Goal: Transaction & Acquisition: Purchase product/service

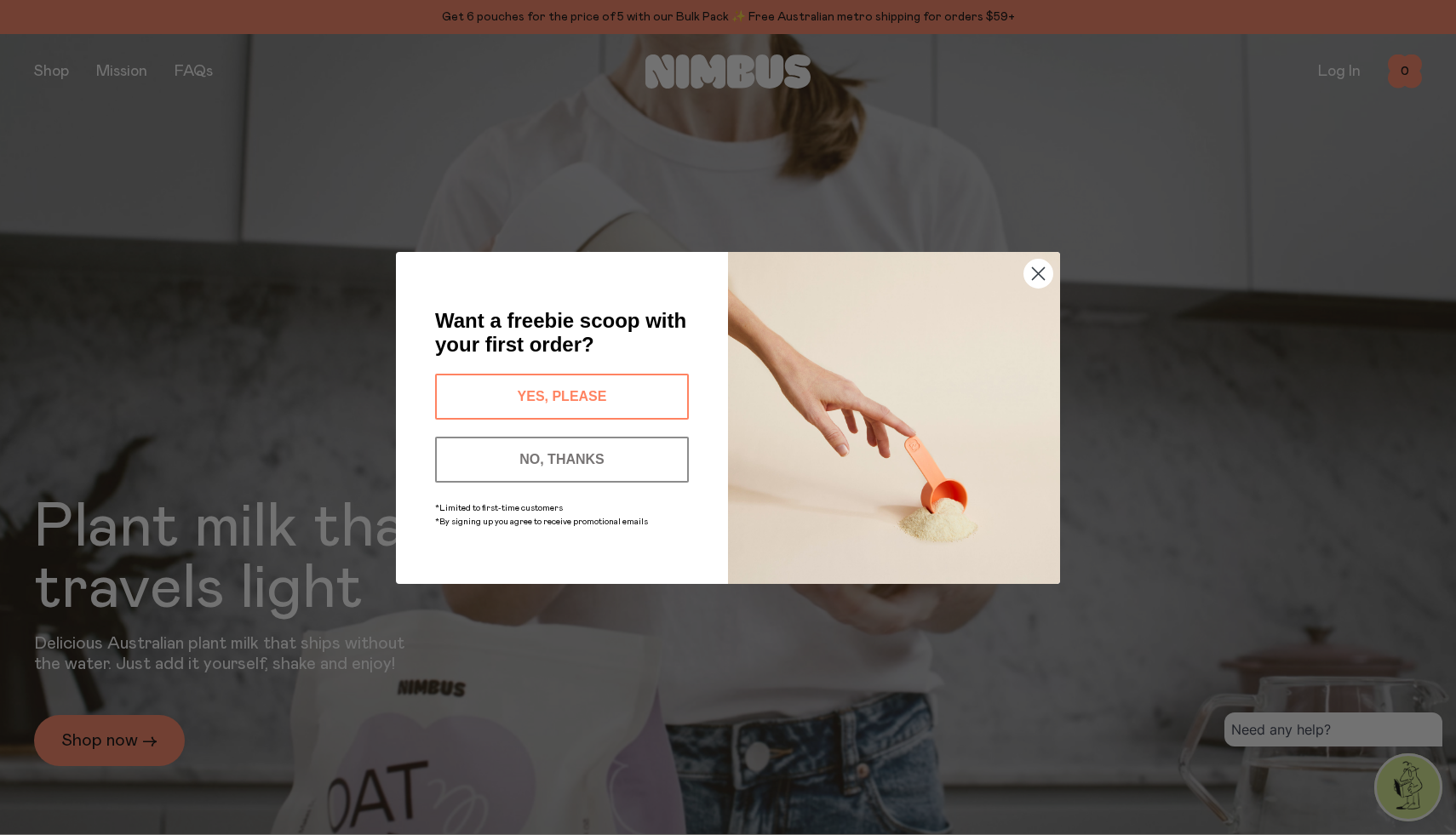
click at [1048, 277] on circle "Close dialog" at bounding box center [1037, 273] width 28 height 28
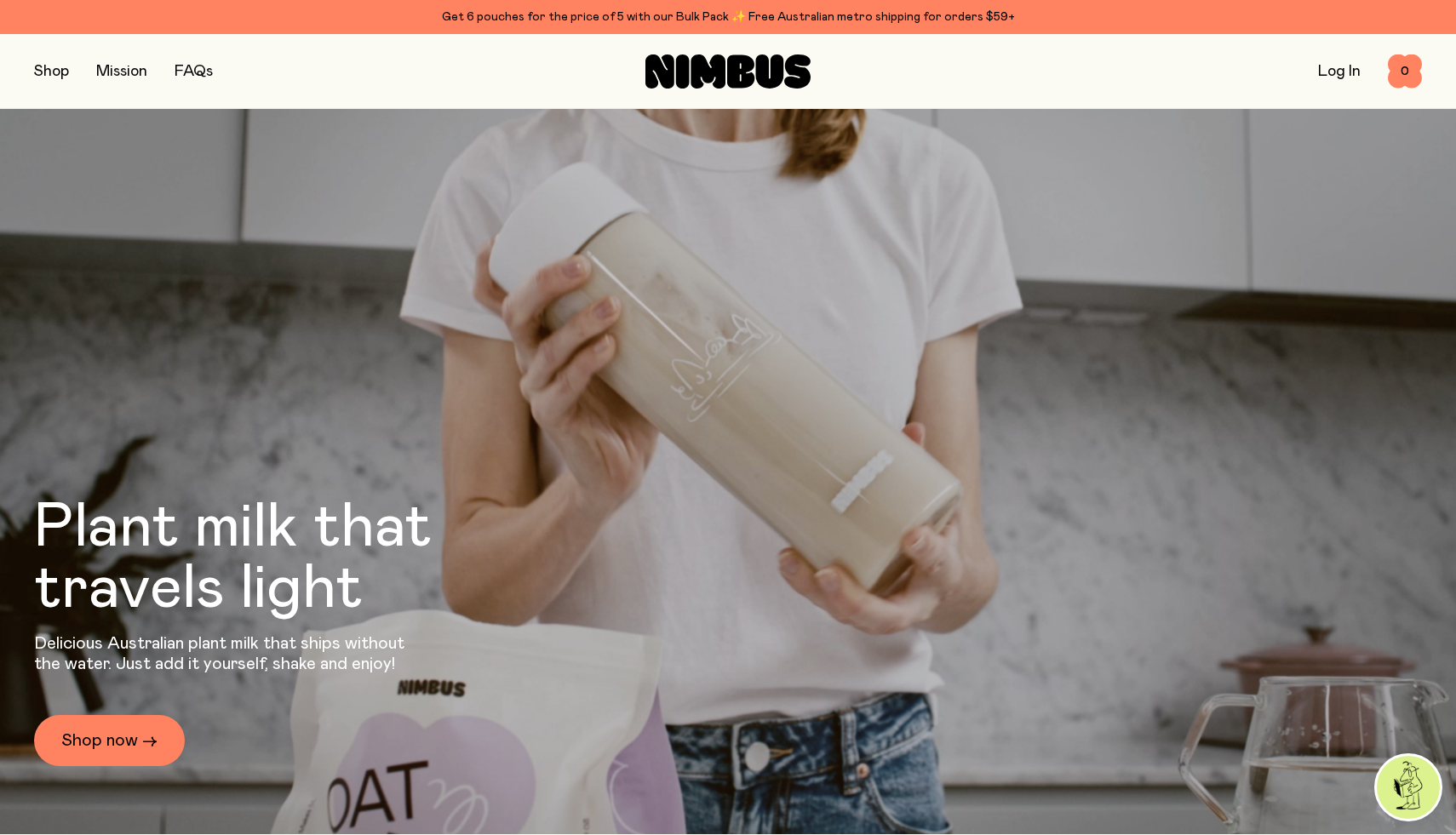
click at [40, 79] on button "button" at bounding box center [51, 72] width 35 height 24
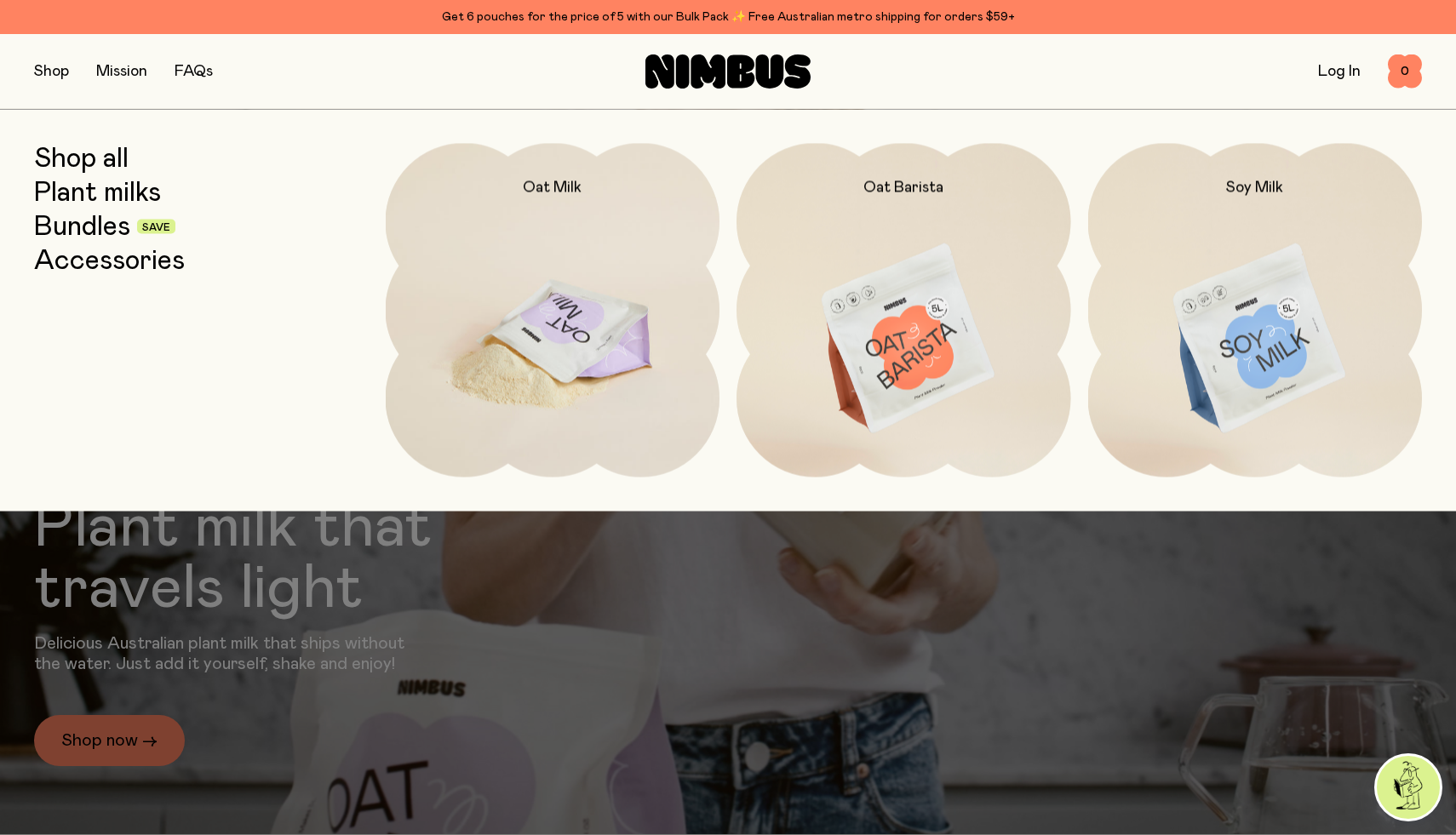
click at [640, 340] on img at bounding box center [553, 339] width 335 height 392
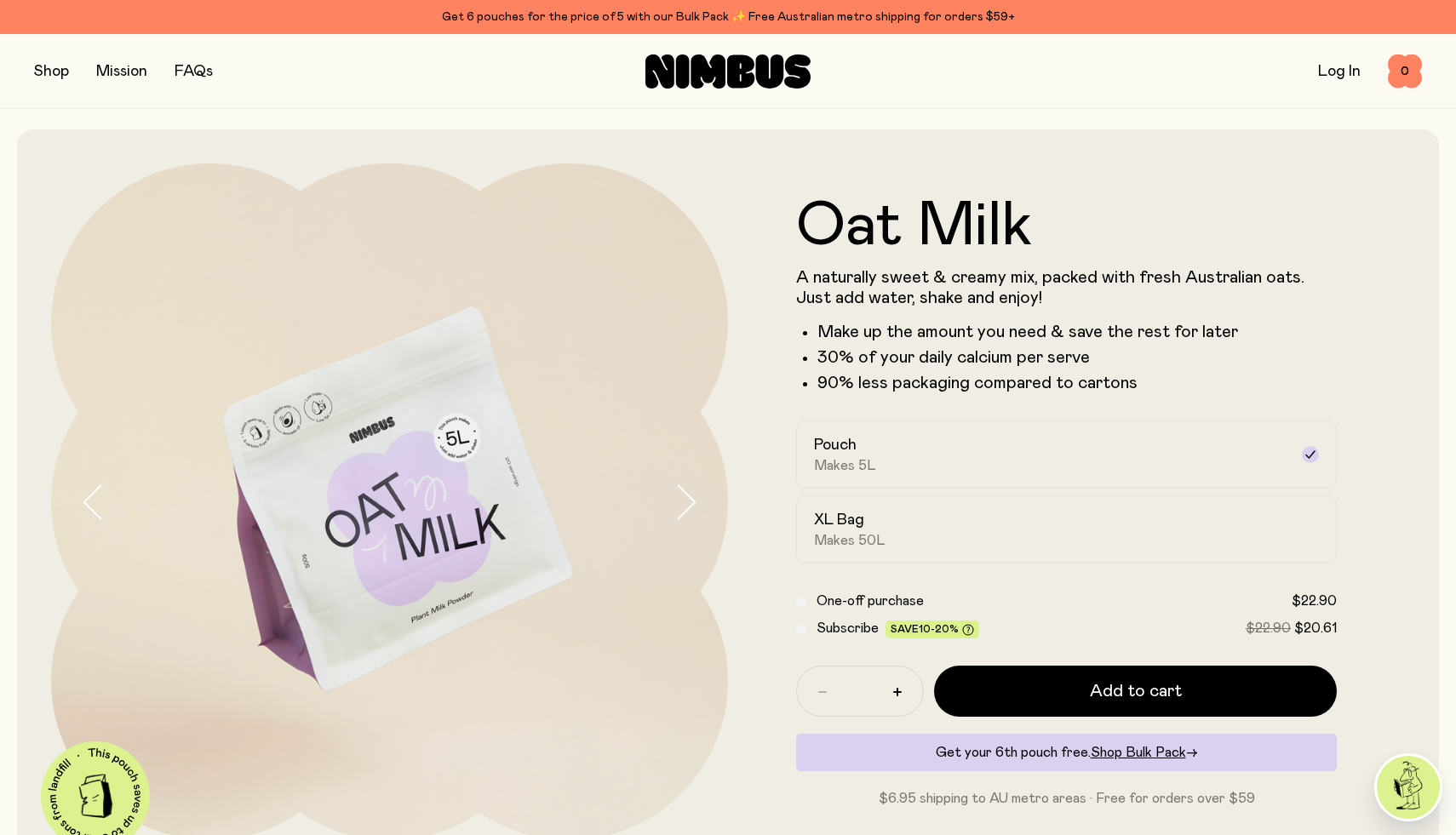
click at [64, 81] on button "button" at bounding box center [51, 72] width 35 height 24
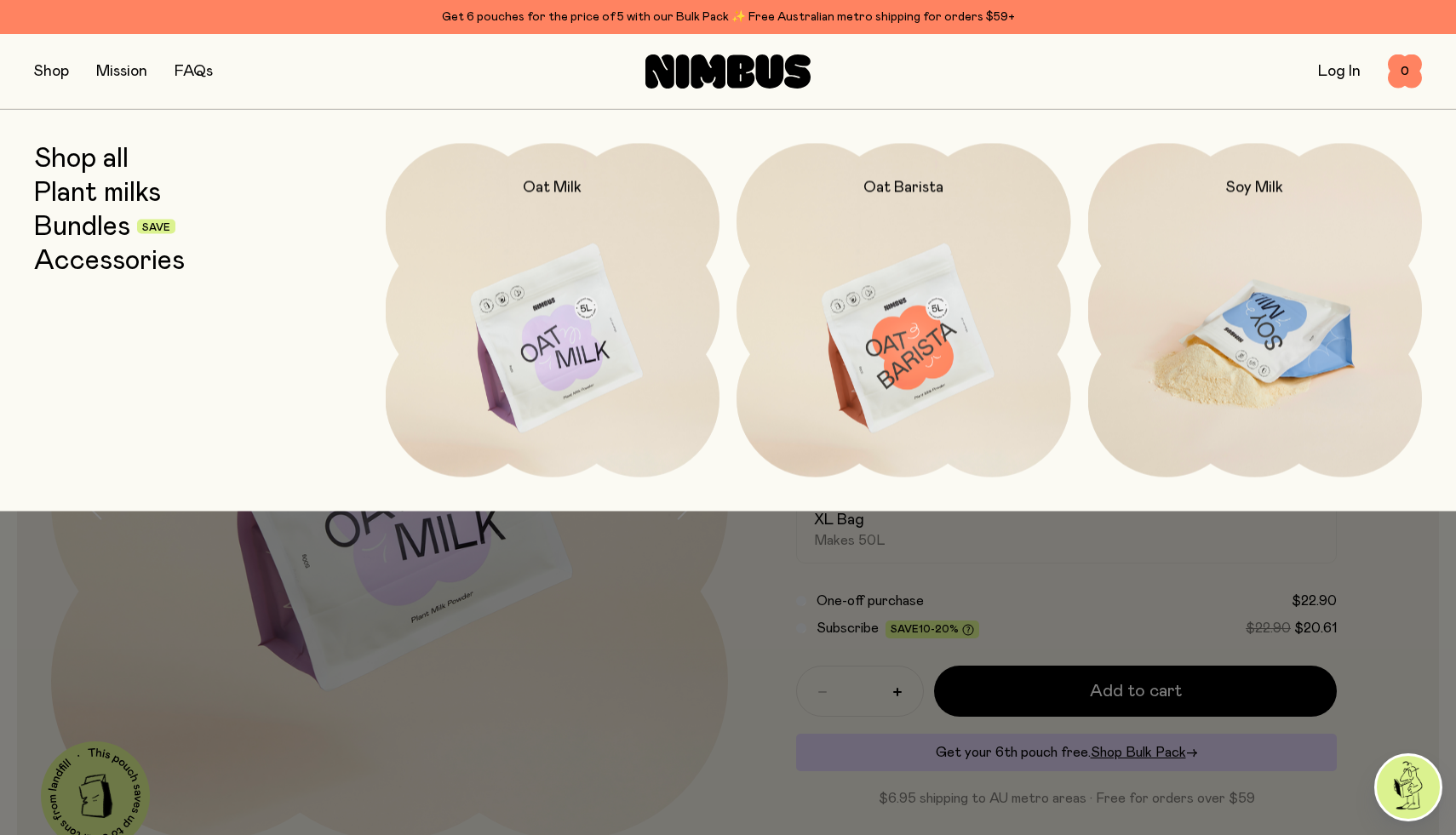
click at [1302, 334] on img at bounding box center [1255, 339] width 335 height 392
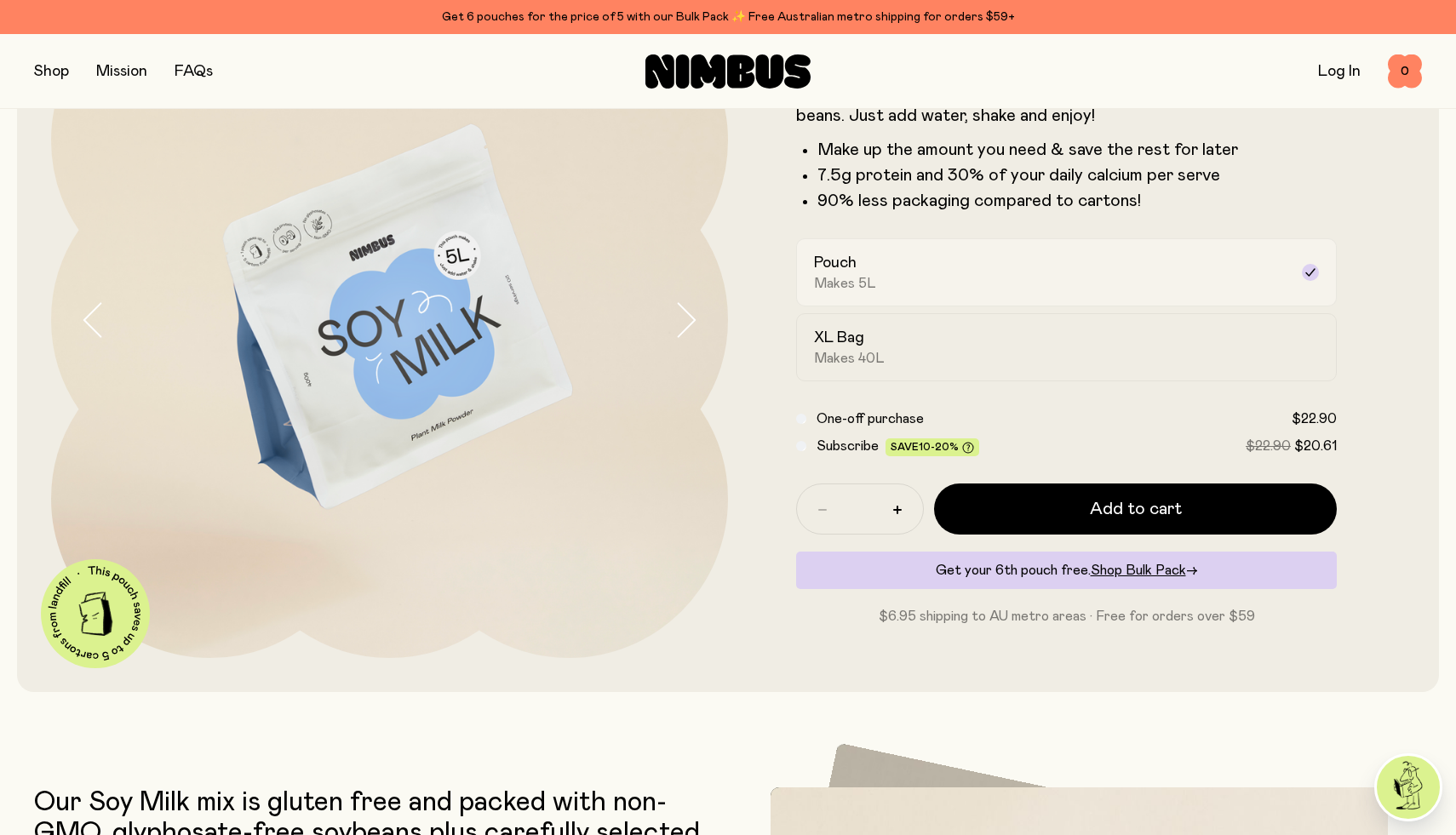
scroll to position [183, 0]
click at [856, 349] on span "Makes 40L" at bounding box center [849, 357] width 71 height 17
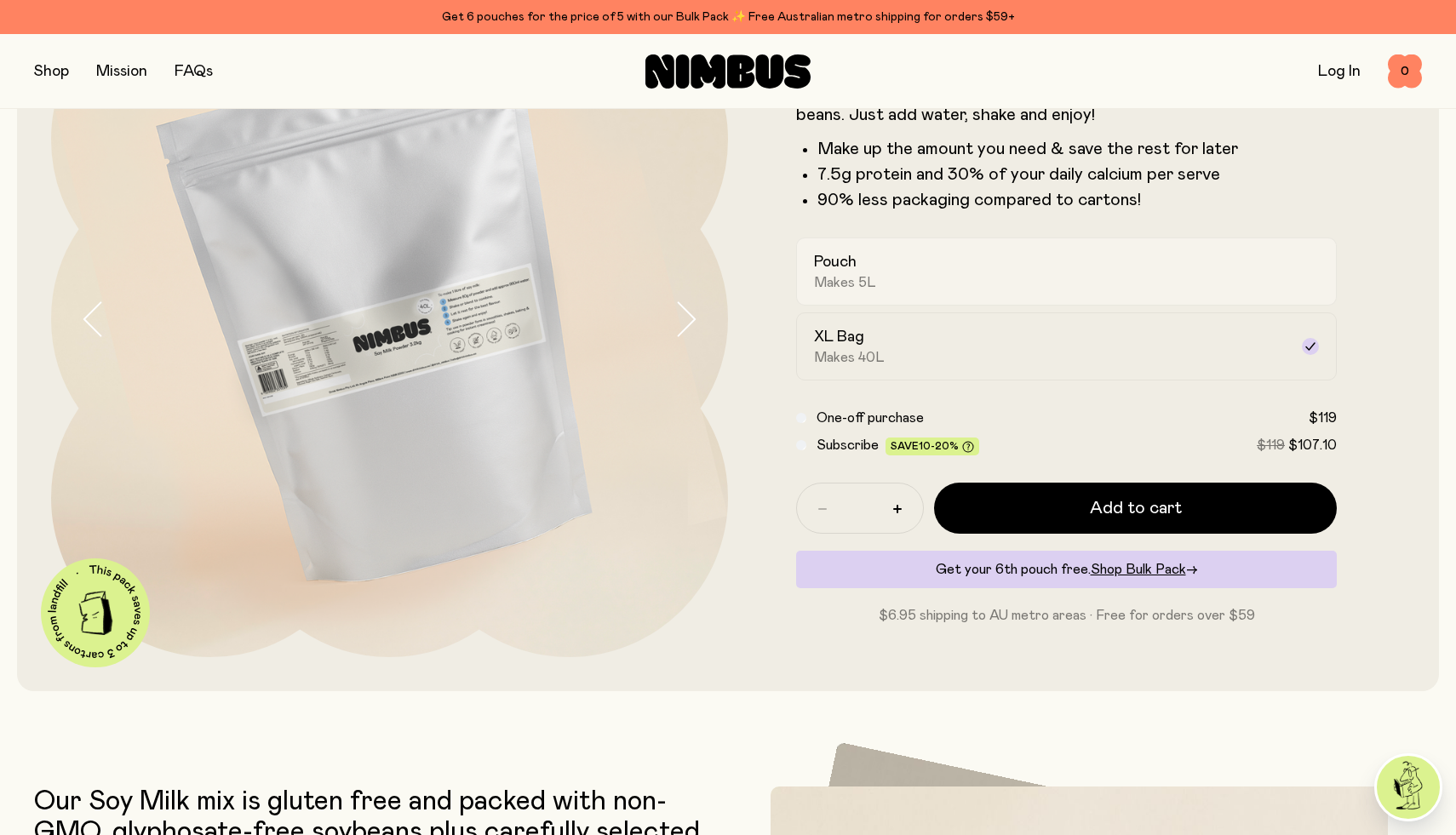
click at [853, 279] on span "Makes 5L" at bounding box center [845, 283] width 62 height 17
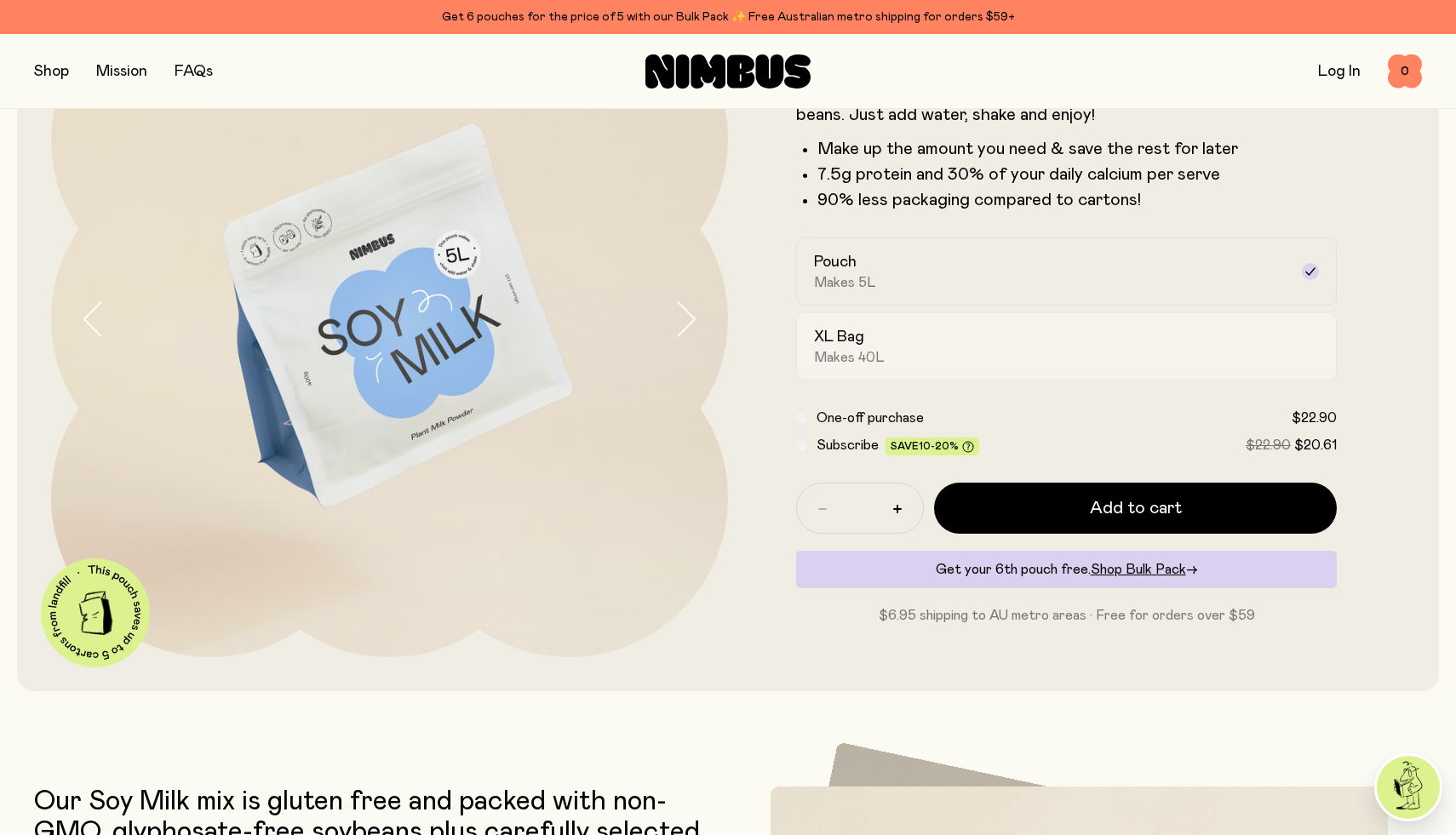
click at [868, 348] on span "Makes 40L" at bounding box center [849, 357] width 71 height 17
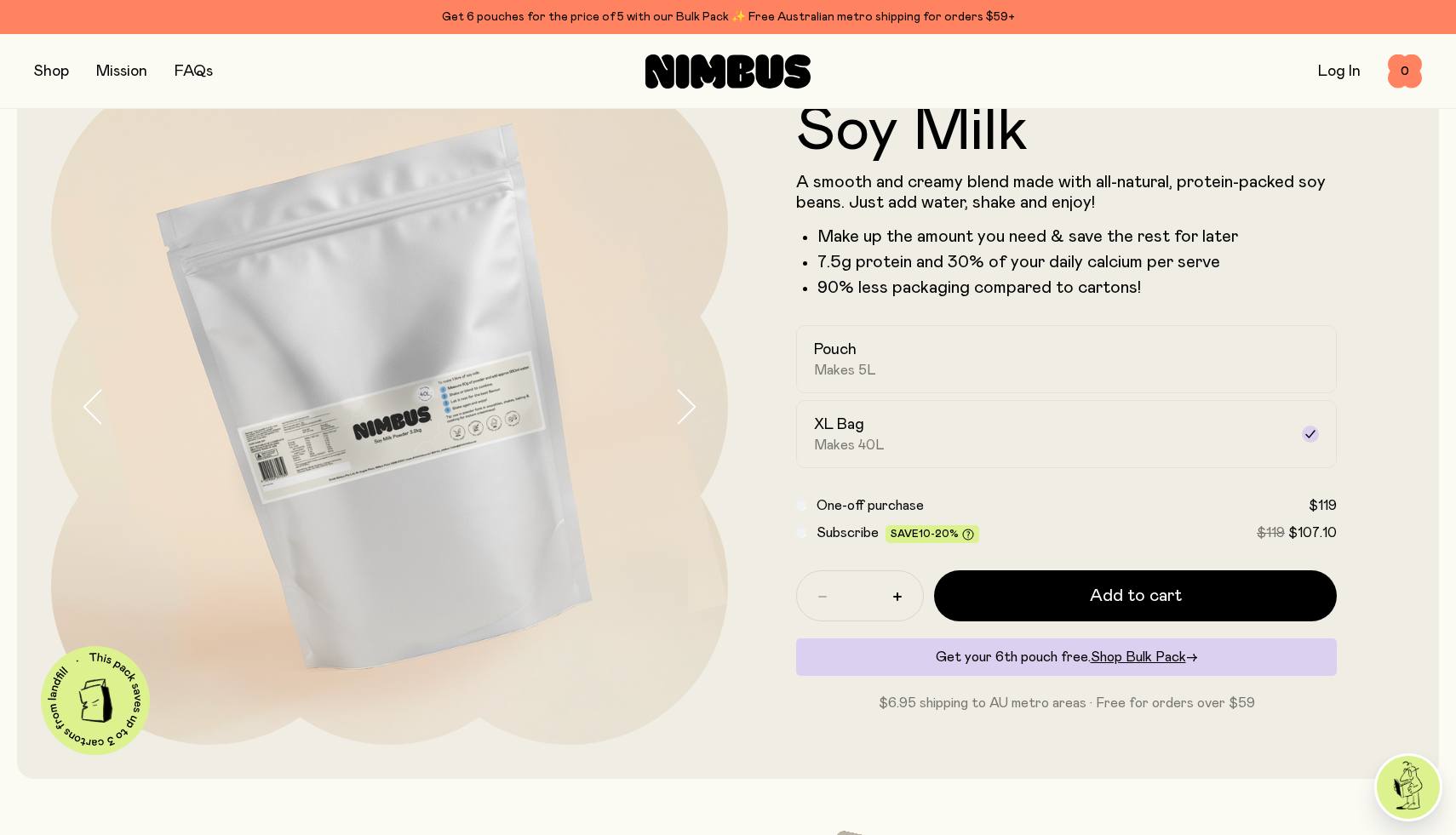
scroll to position [94, 0]
click at [60, 72] on button "button" at bounding box center [51, 72] width 35 height 24
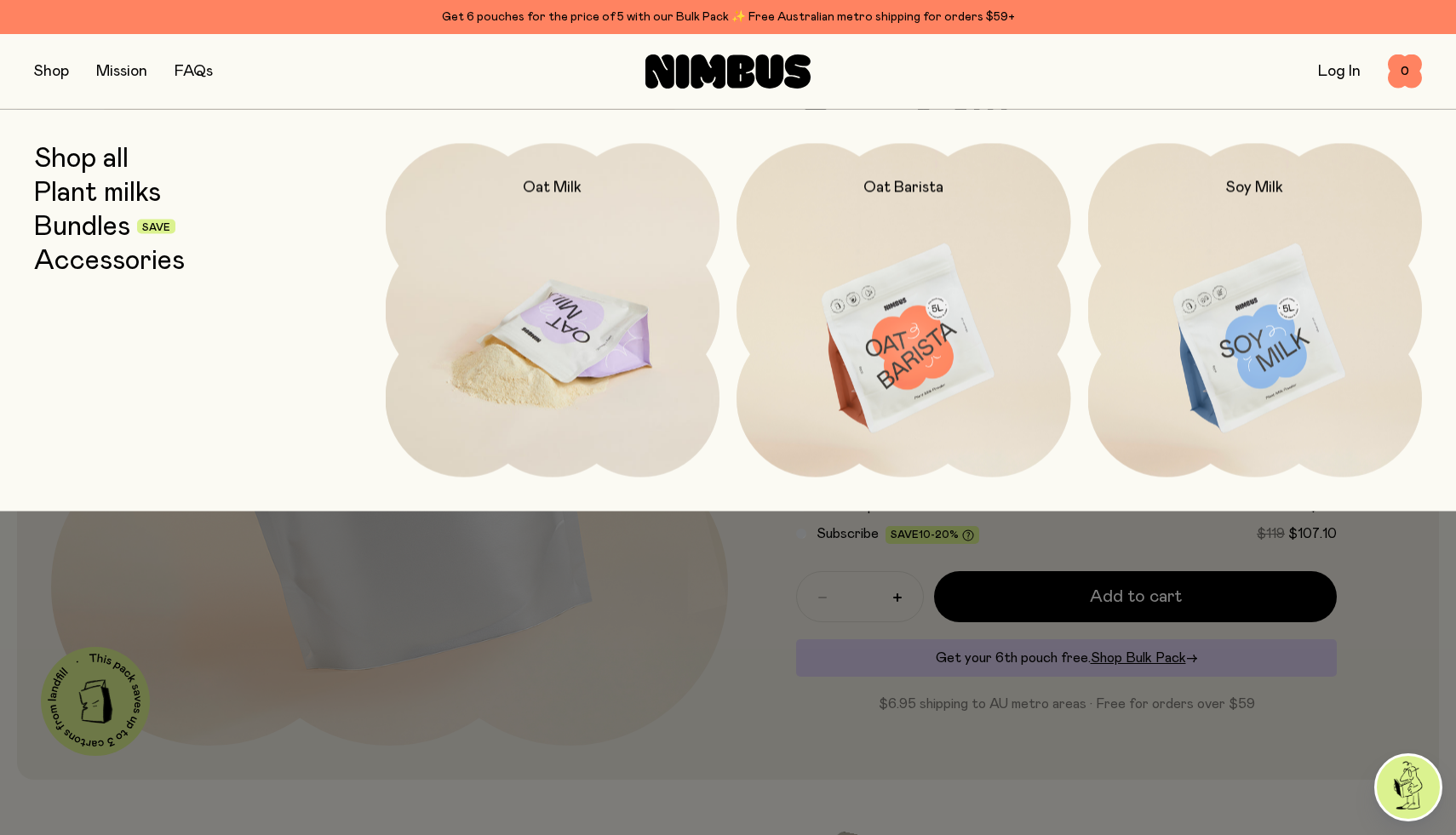
click at [513, 346] on img at bounding box center [553, 339] width 335 height 392
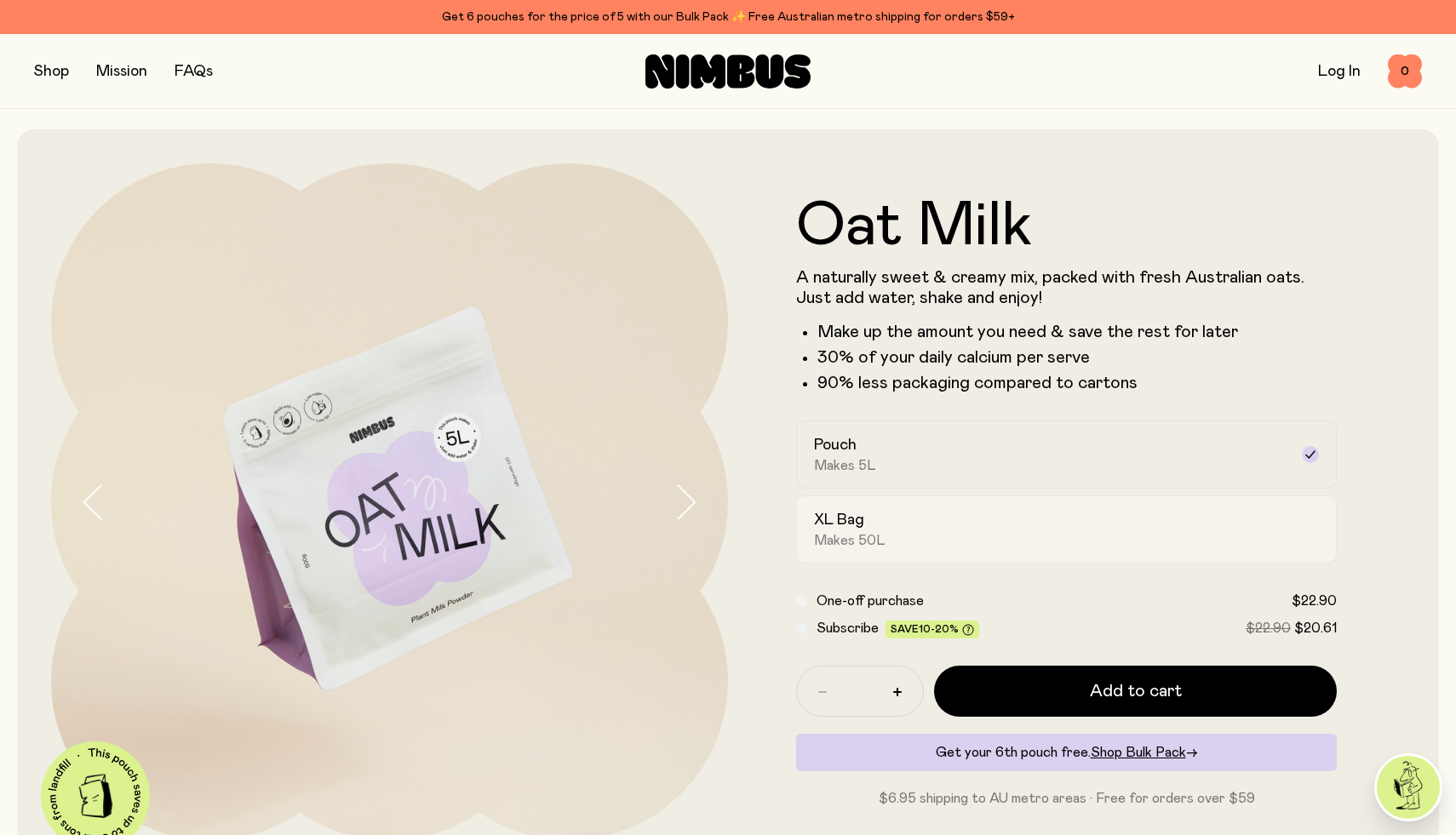
click at [946, 524] on div "XL Bag Makes 50L" at bounding box center [1050, 529] width 474 height 39
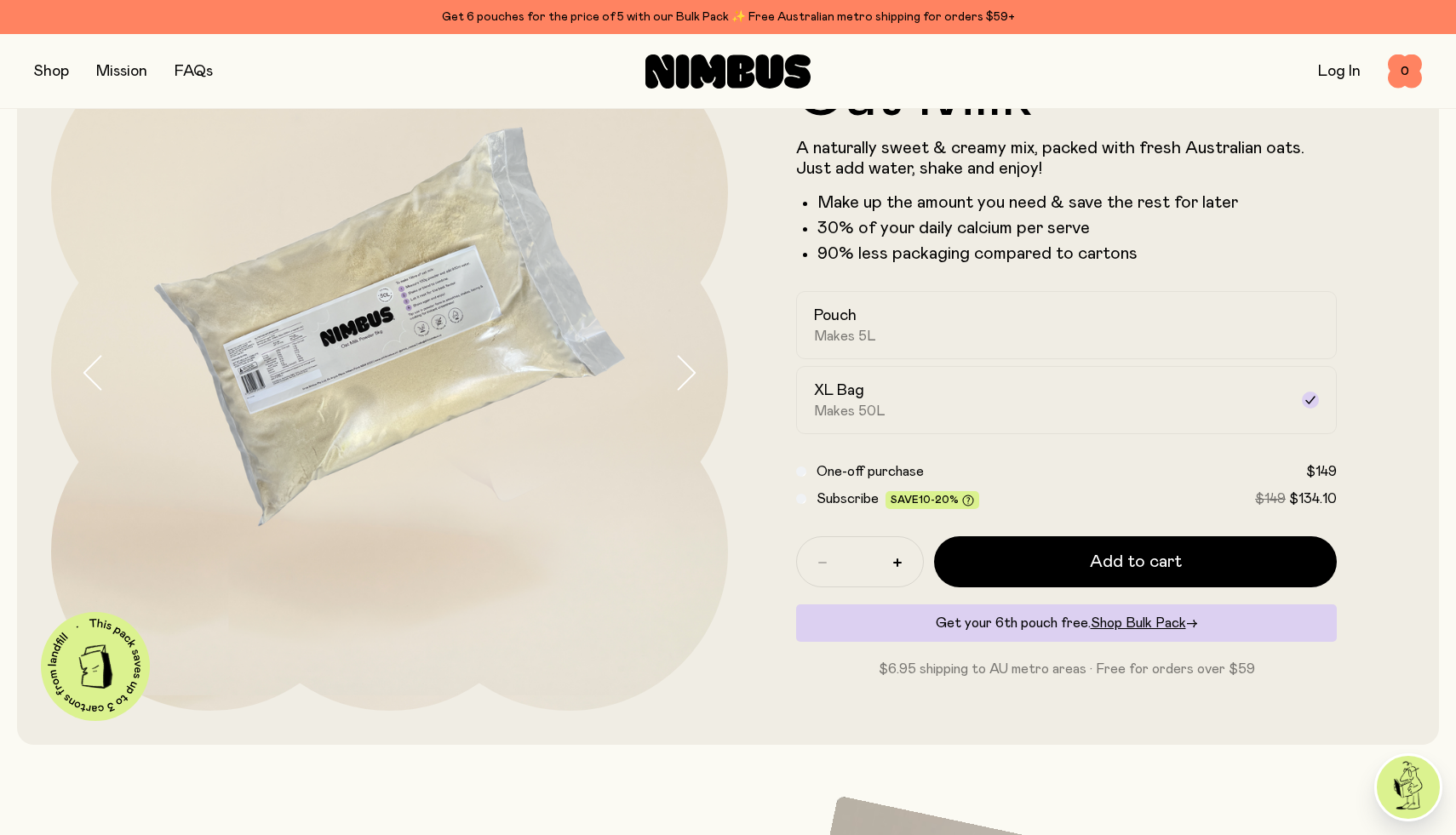
scroll to position [131, 0]
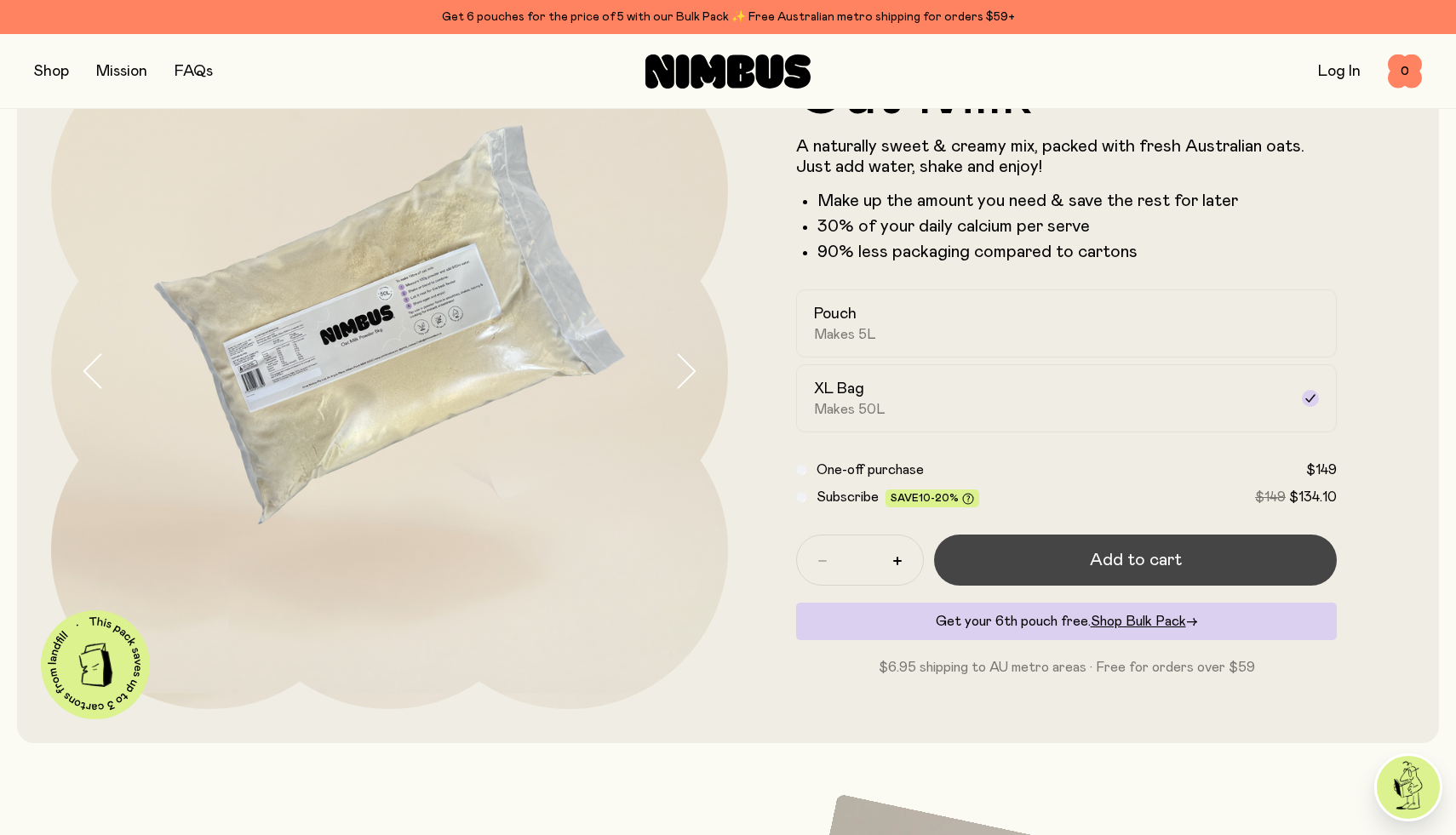
click at [1039, 545] on button "Add to cart" at bounding box center [1135, 559] width 403 height 51
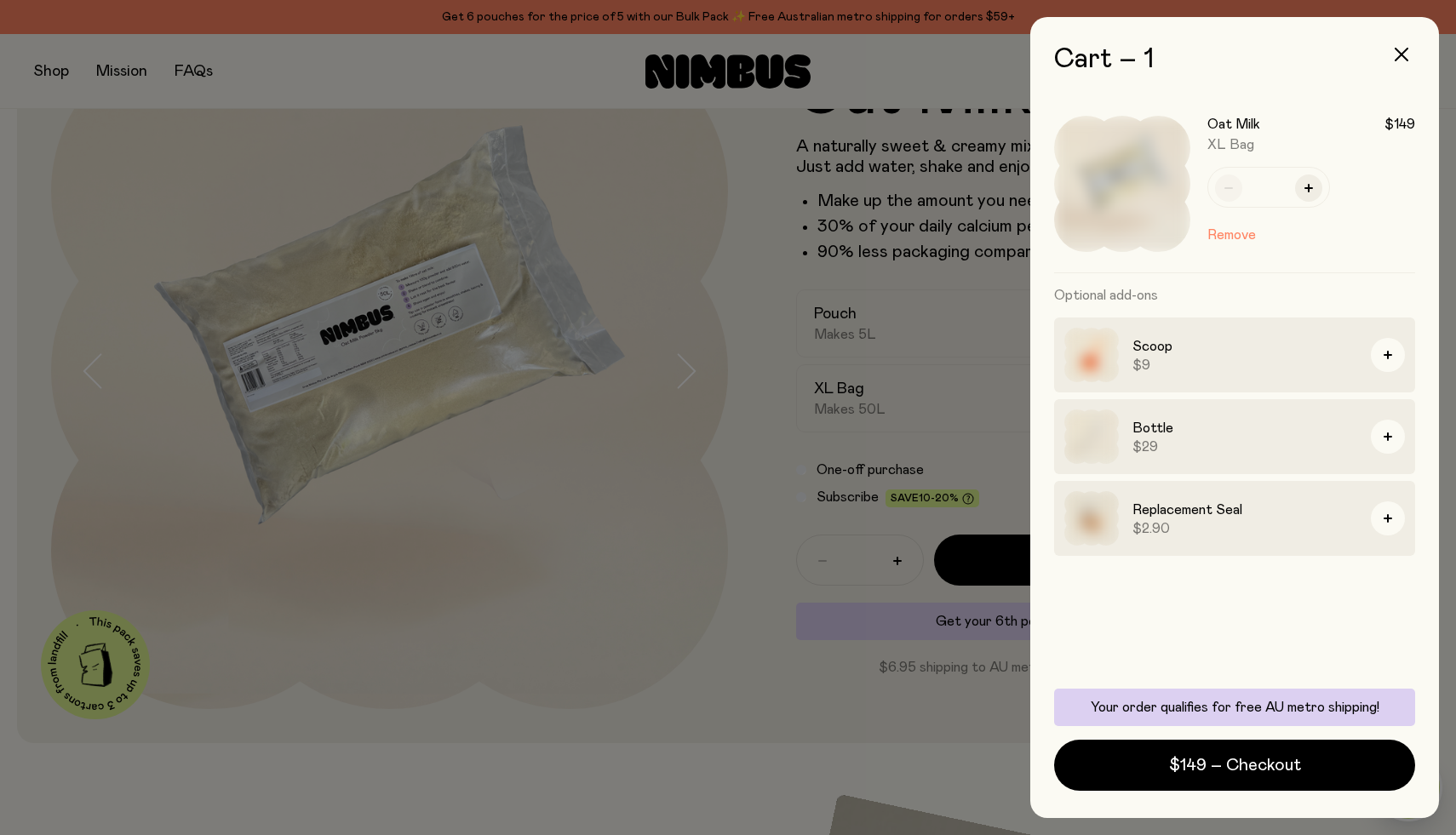
scroll to position [0, 0]
click at [1405, 45] on button "button" at bounding box center [1401, 53] width 41 height 41
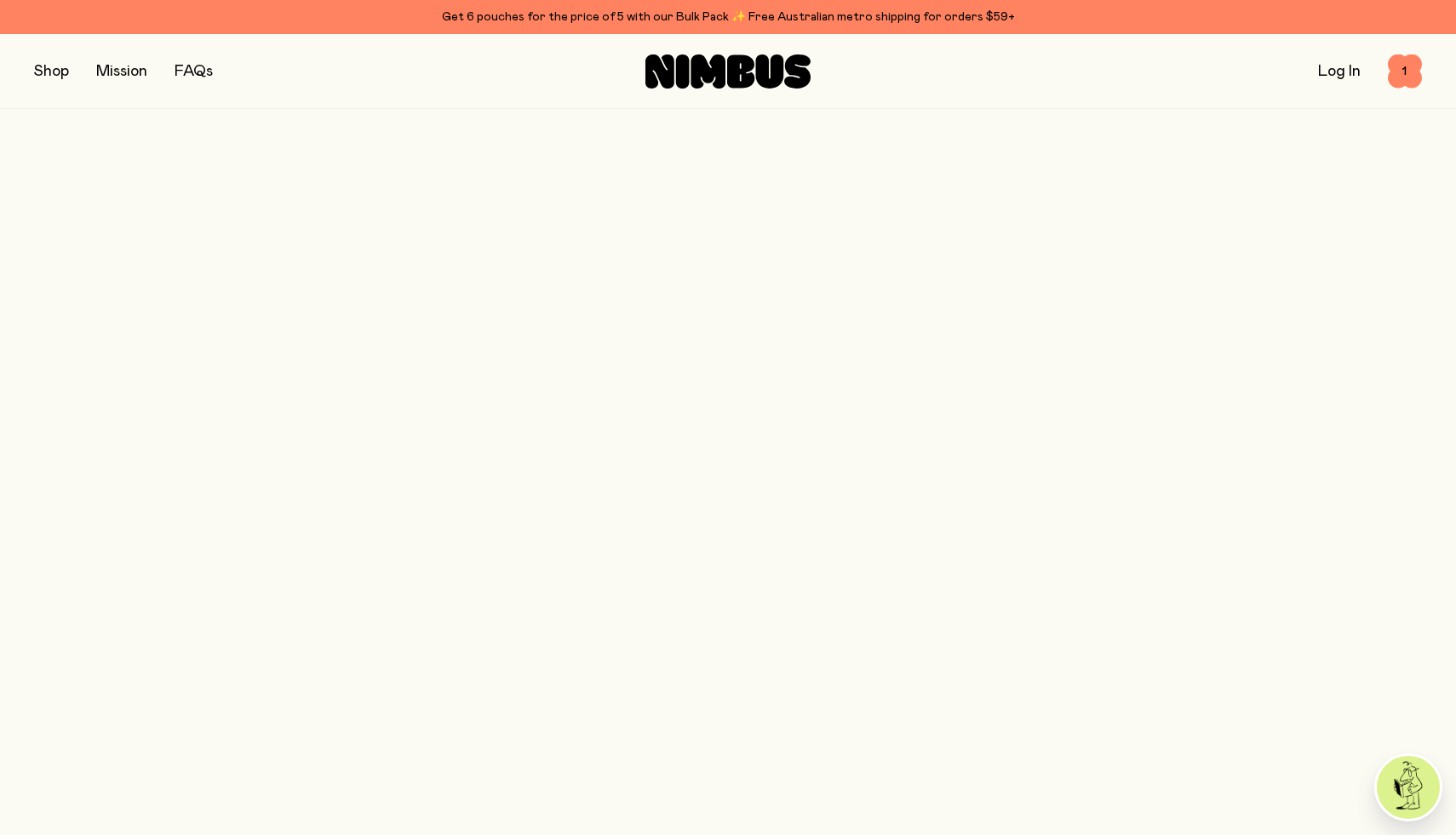
scroll to position [94, 0]
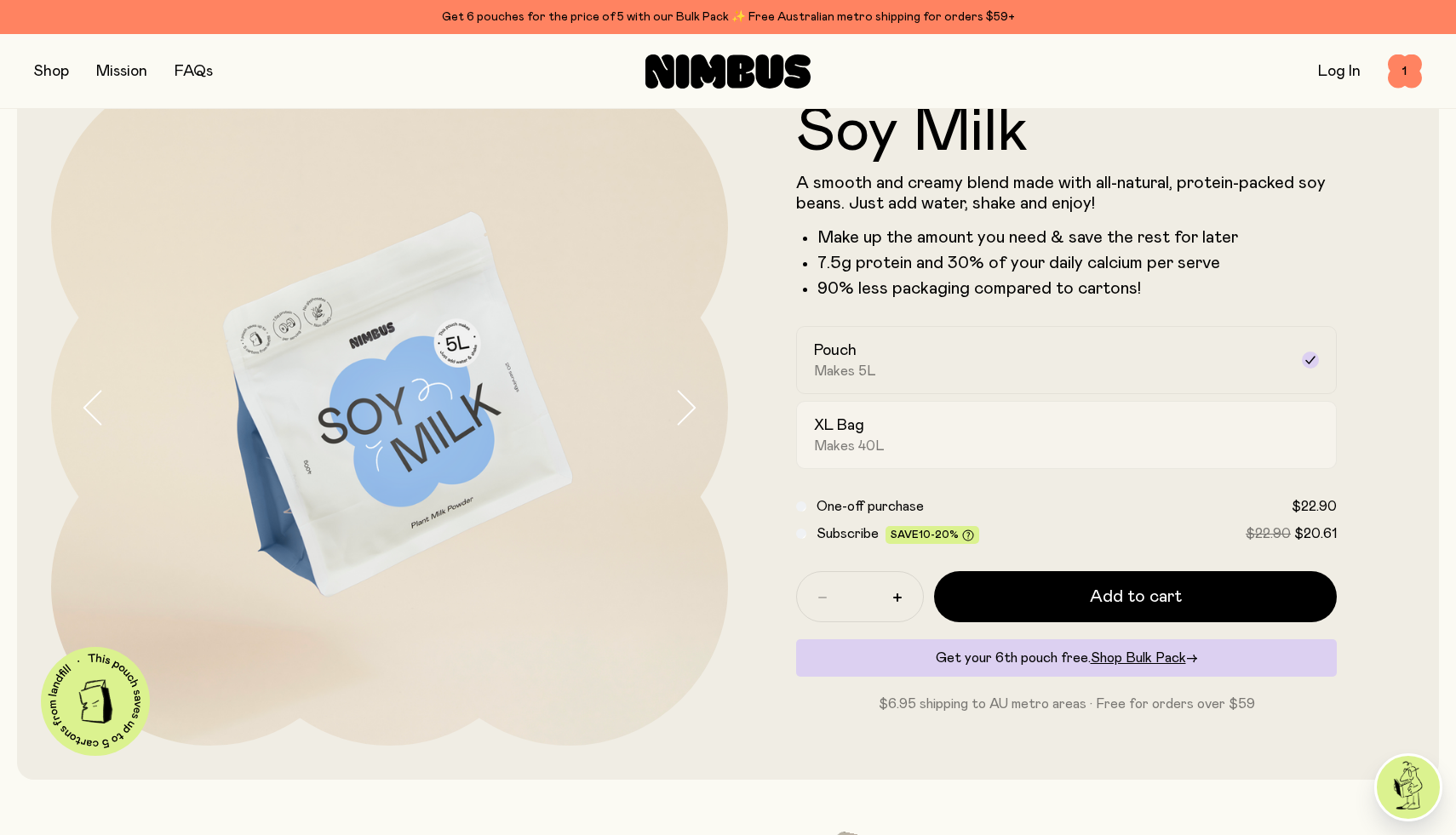
click at [816, 416] on h2 "XL Bag" at bounding box center [839, 425] width 50 height 21
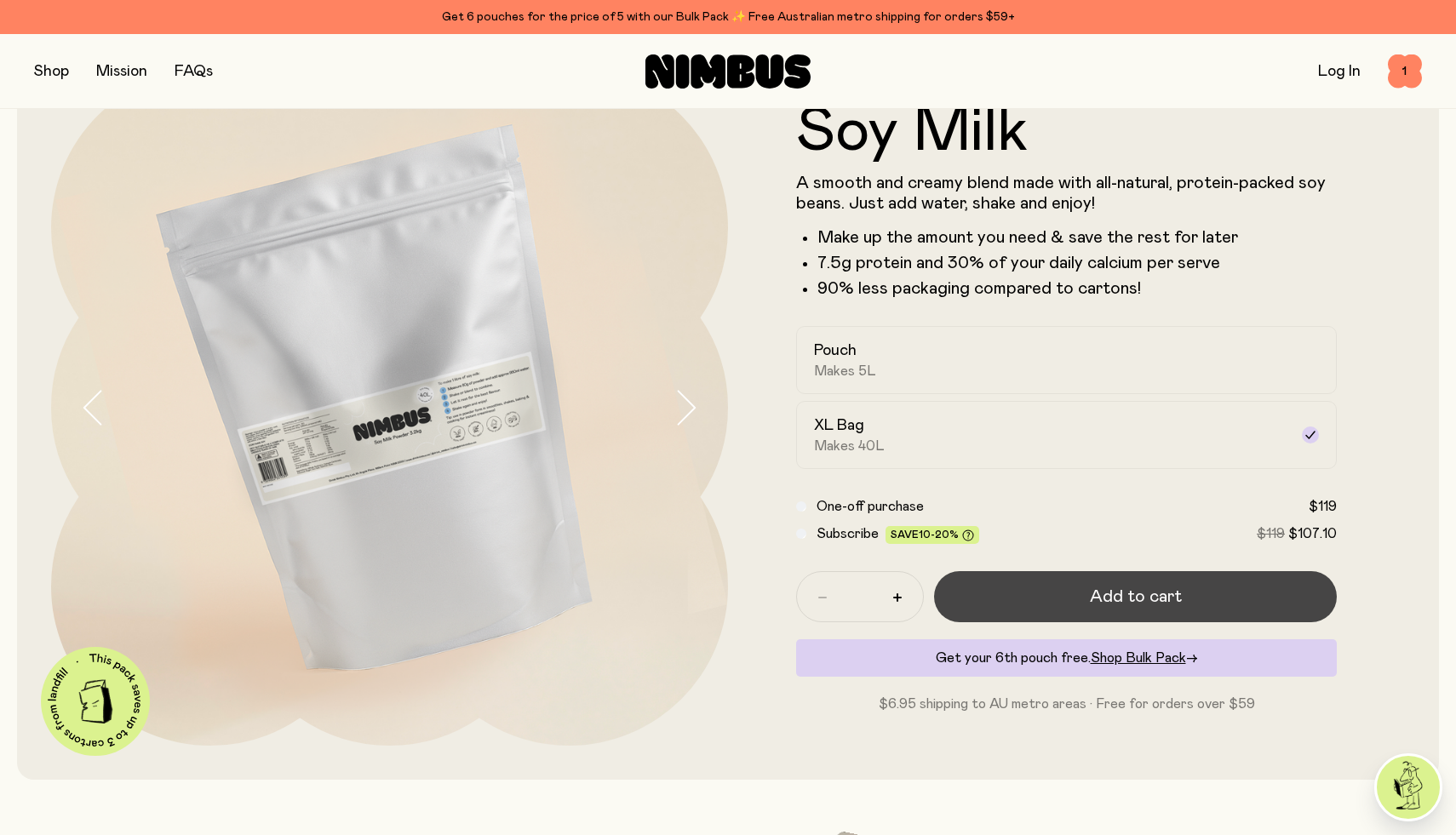
click at [1087, 590] on button "Add to cart" at bounding box center [1135, 596] width 403 height 51
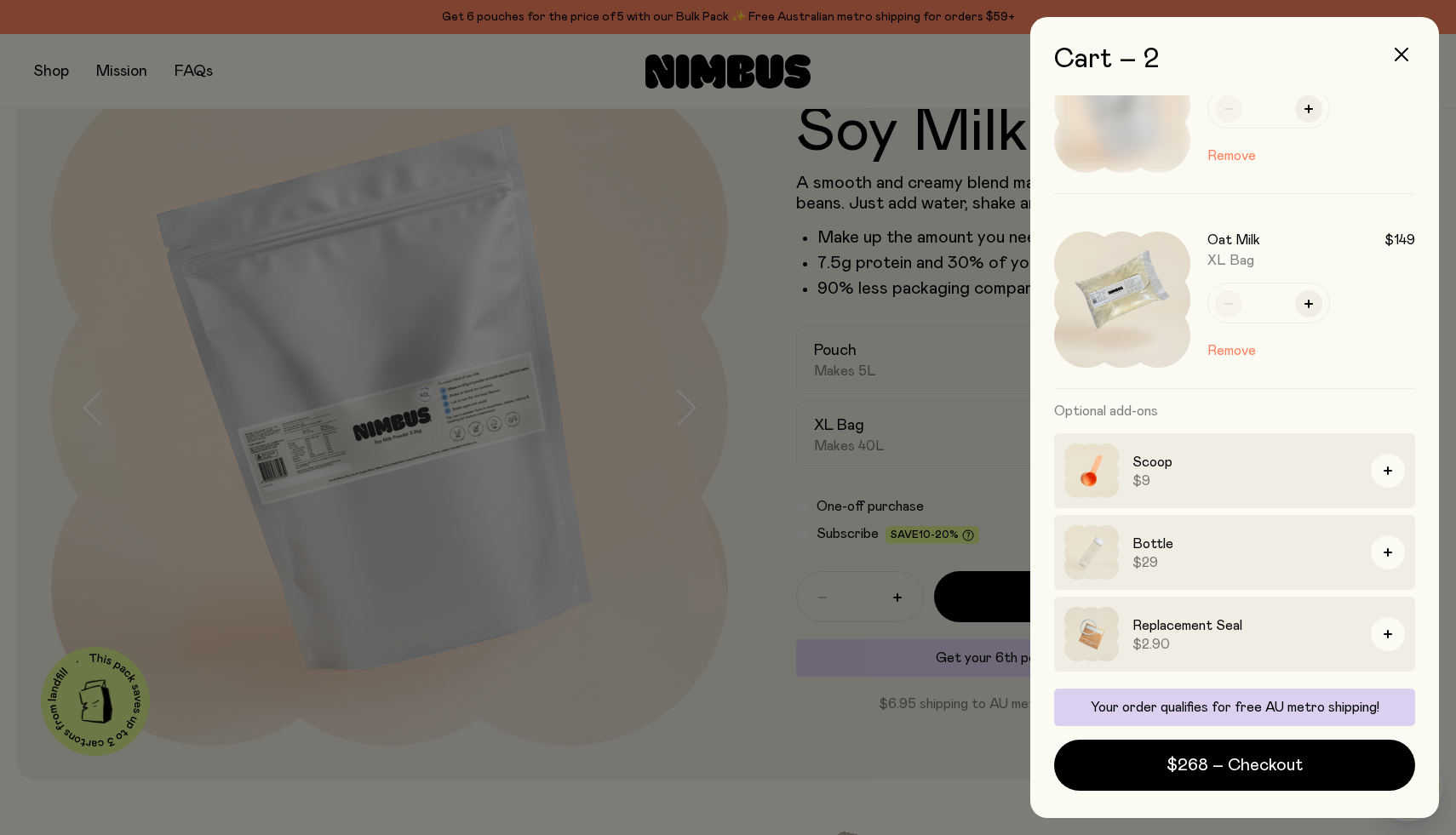
scroll to position [0, 0]
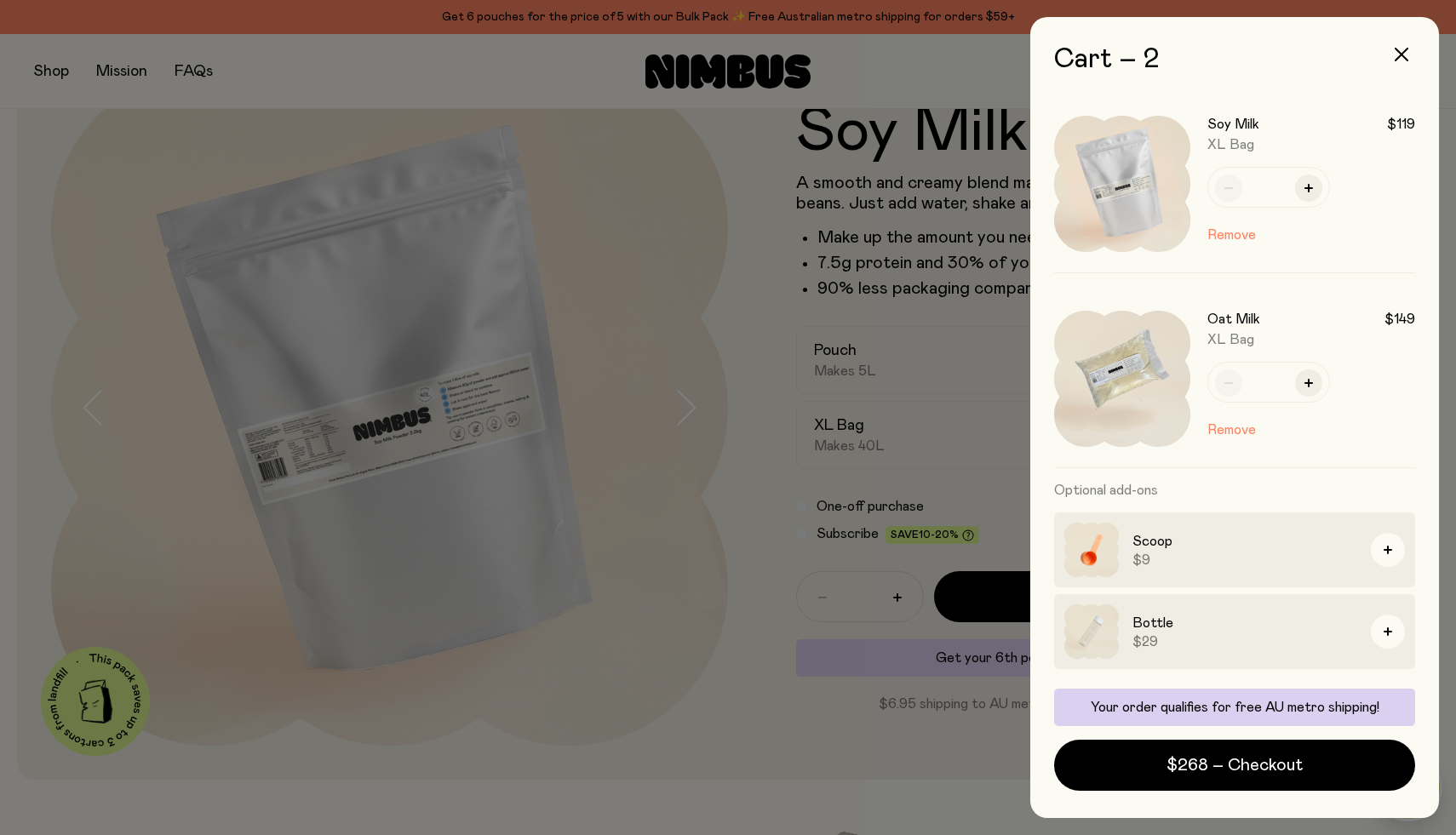
click at [734, 402] on div at bounding box center [728, 418] width 1456 height 835
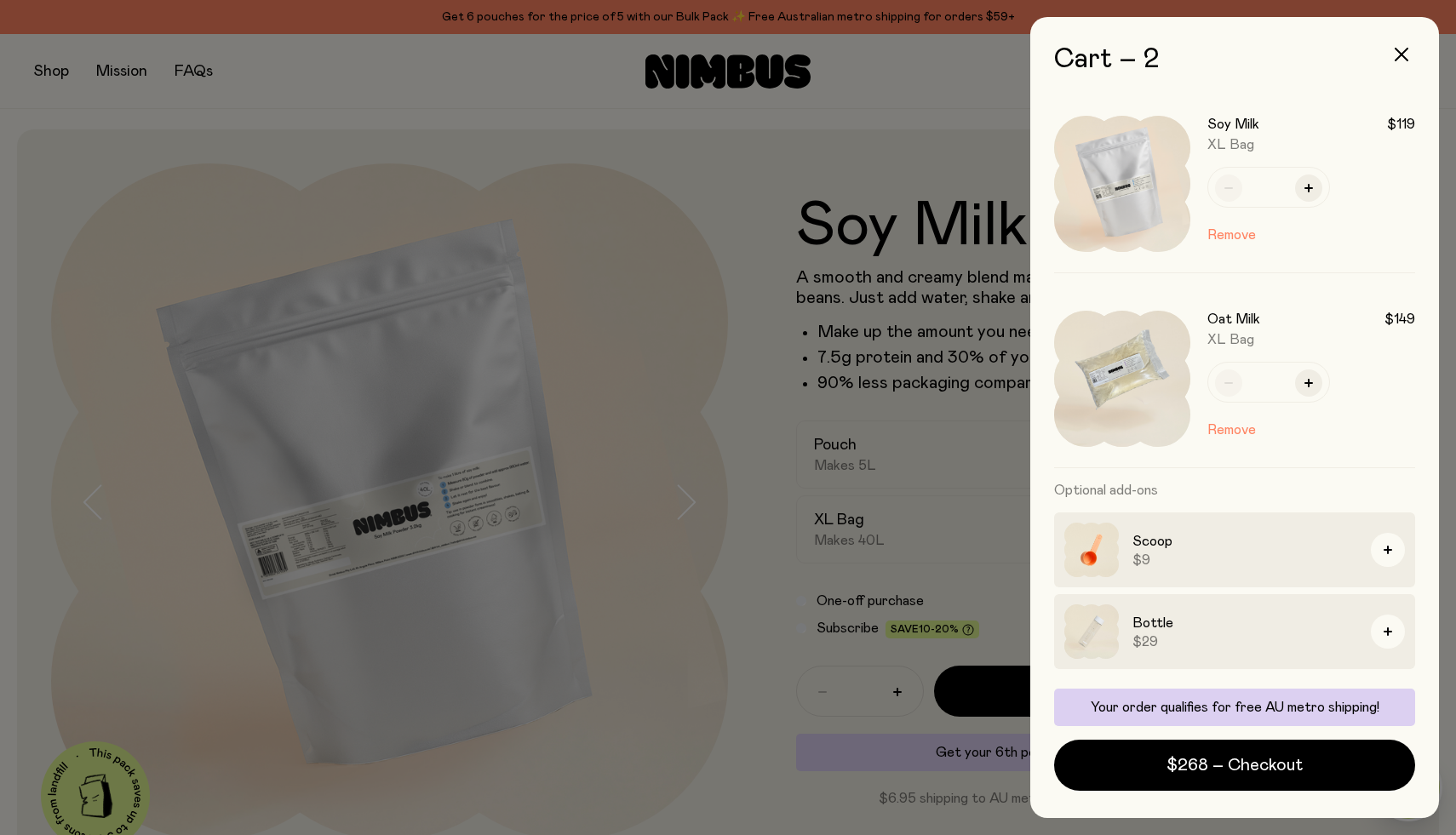
scroll to position [94, 0]
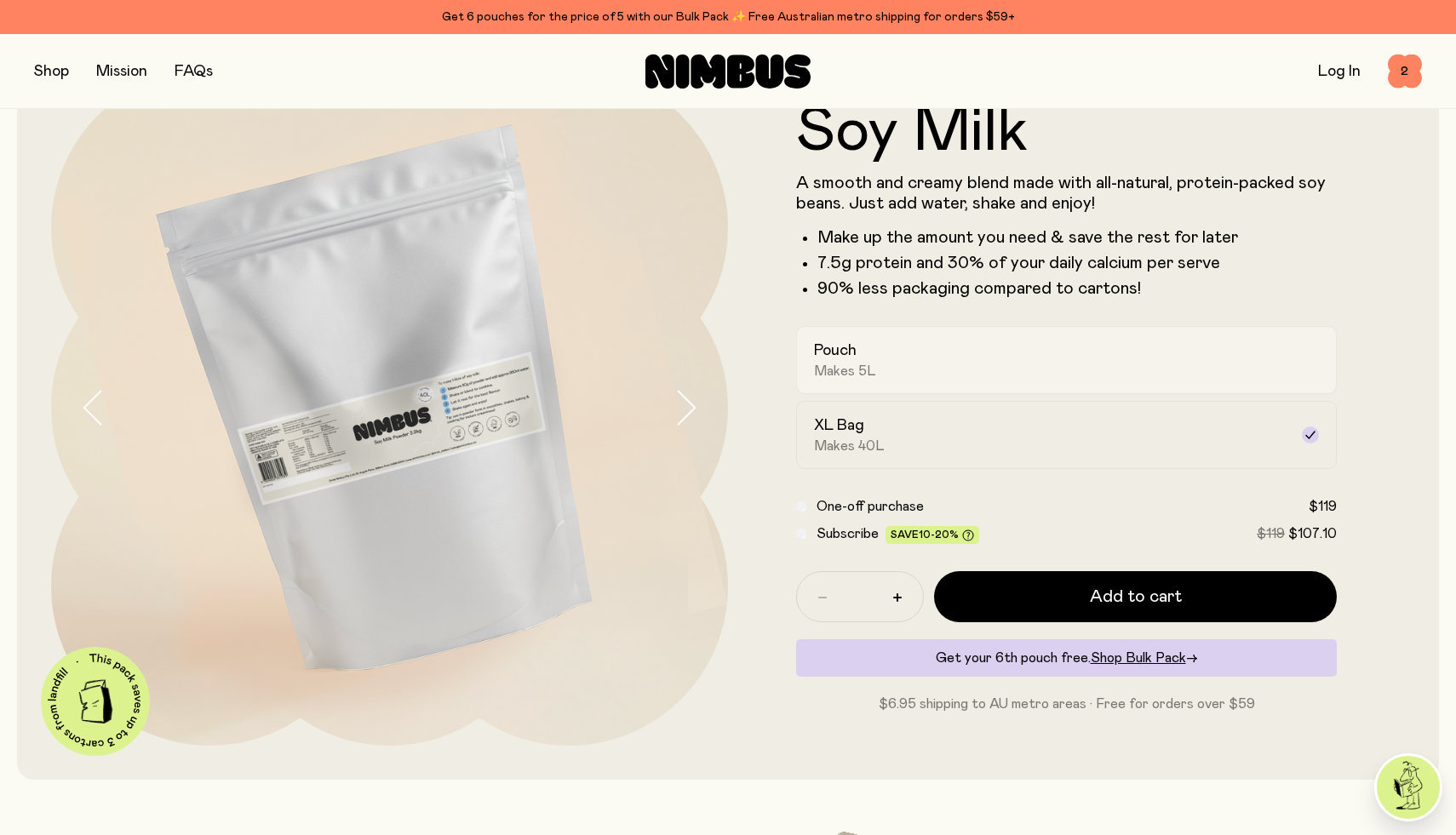
click at [886, 344] on div "Pouch Makes 5L" at bounding box center [1050, 360] width 474 height 39
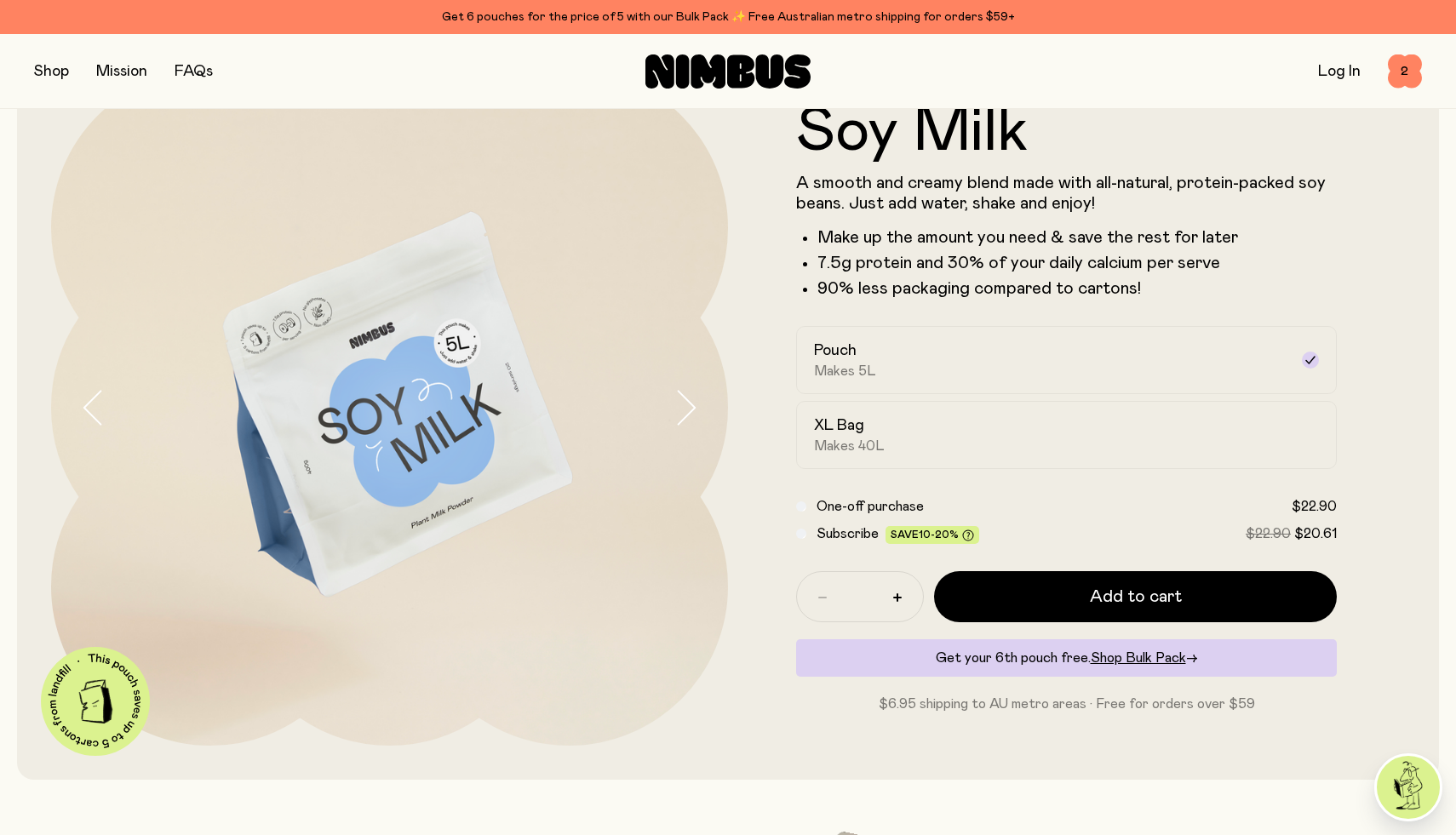
click at [48, 69] on button "button" at bounding box center [51, 72] width 35 height 24
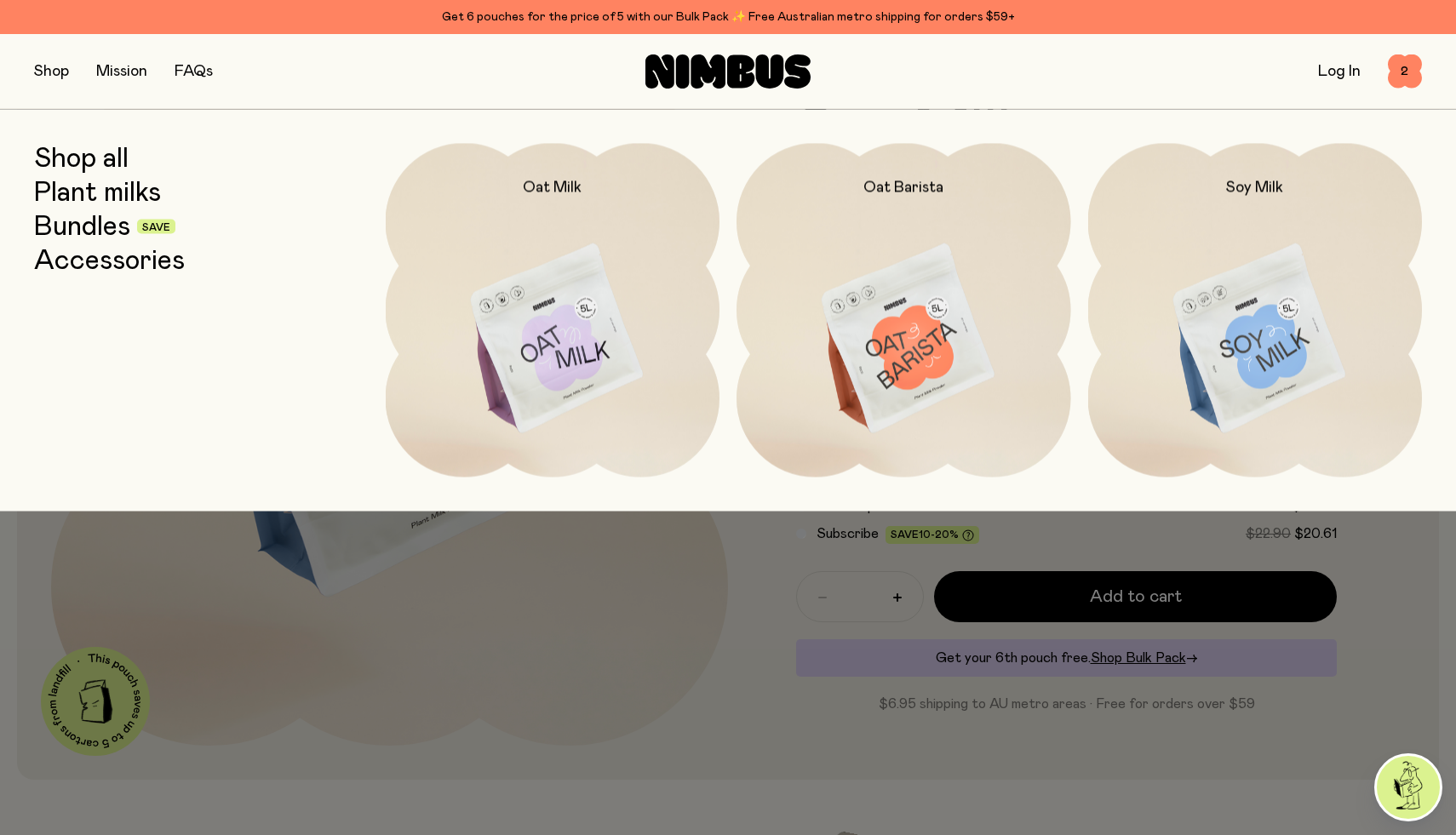
click at [88, 187] on link "Plant milks" at bounding box center [97, 192] width 127 height 31
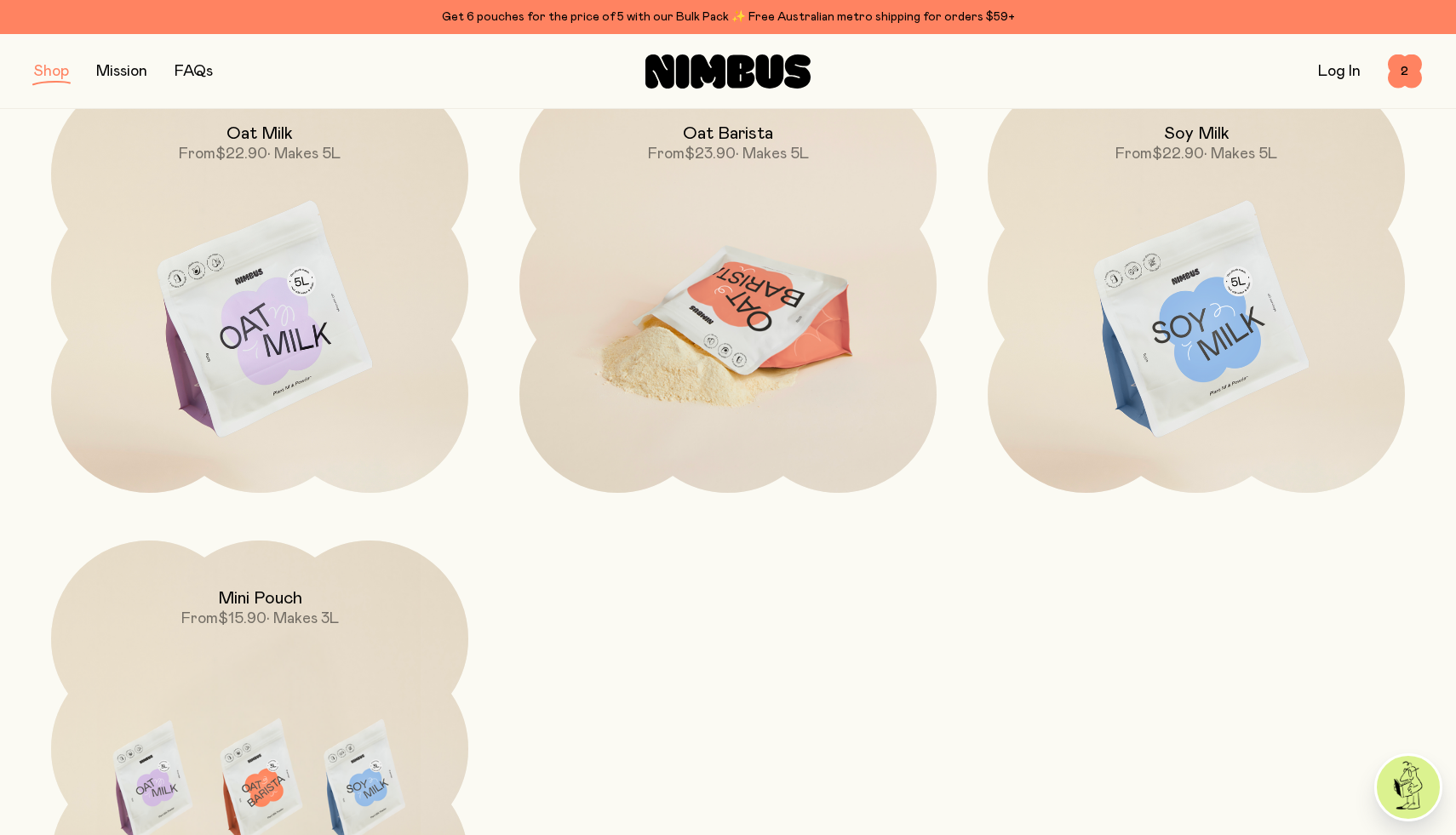
scroll to position [274, 0]
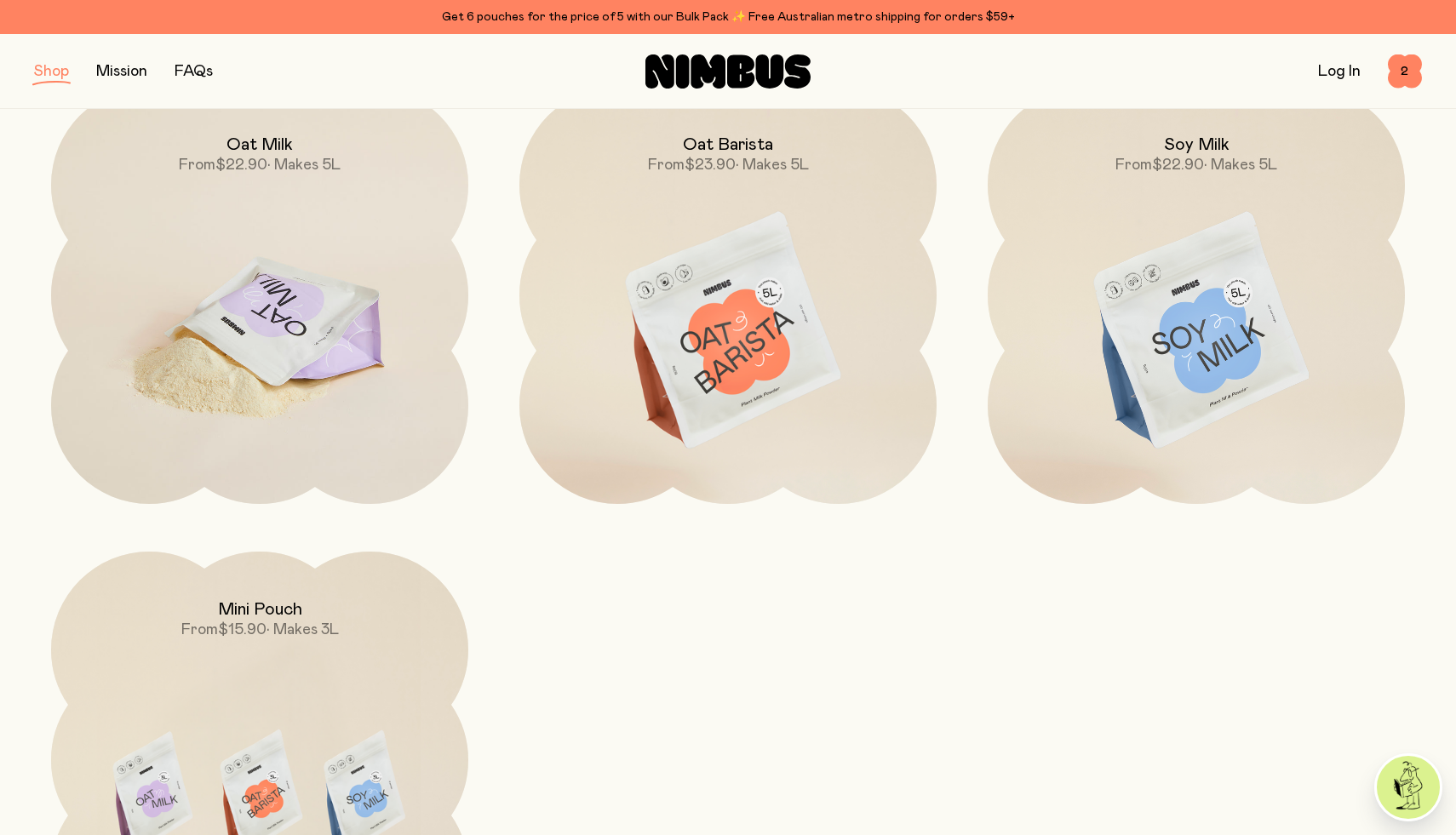
click at [263, 332] on img at bounding box center [259, 332] width 417 height 490
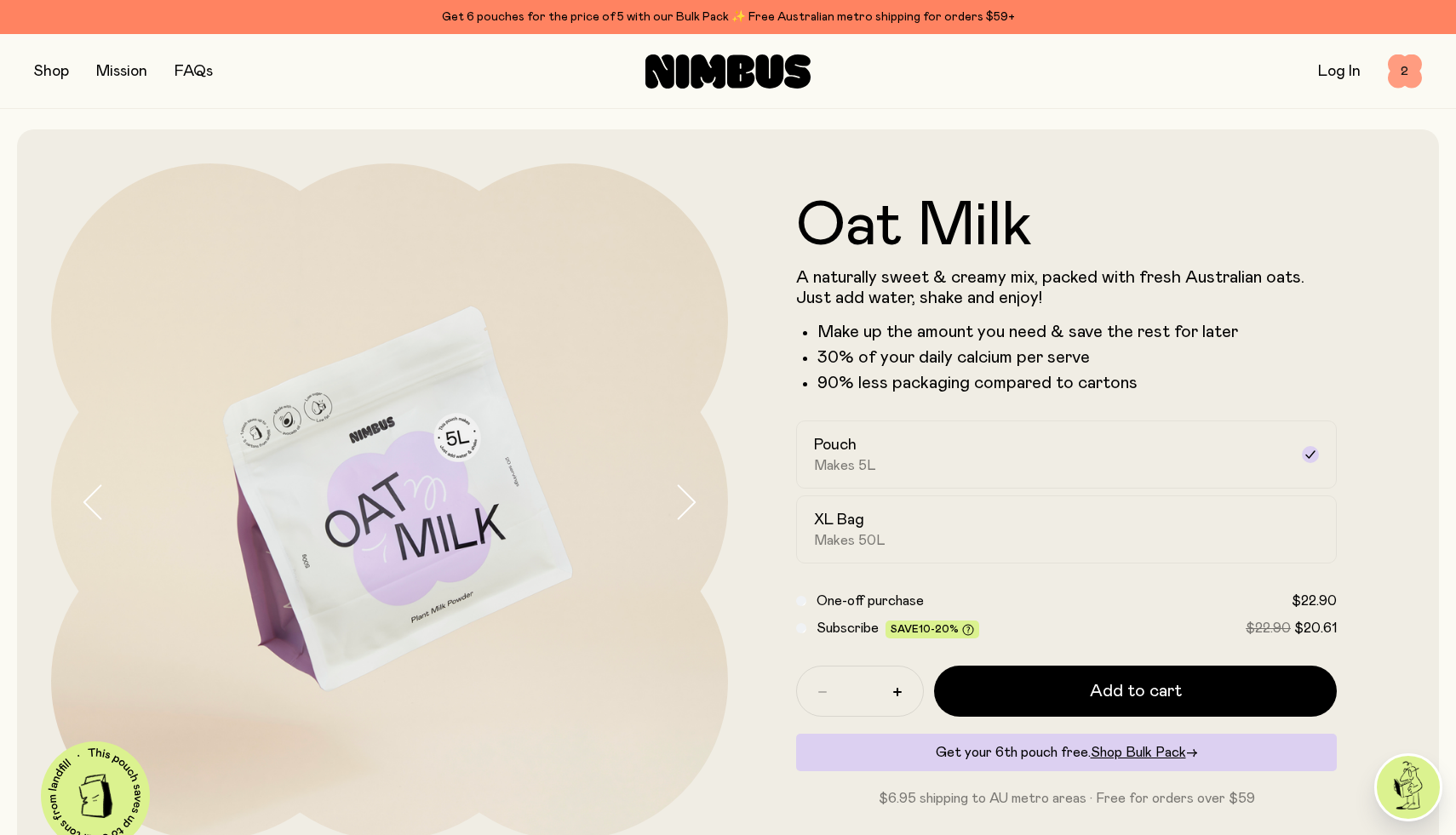
click at [1399, 71] on span "2" at bounding box center [1404, 71] width 34 height 34
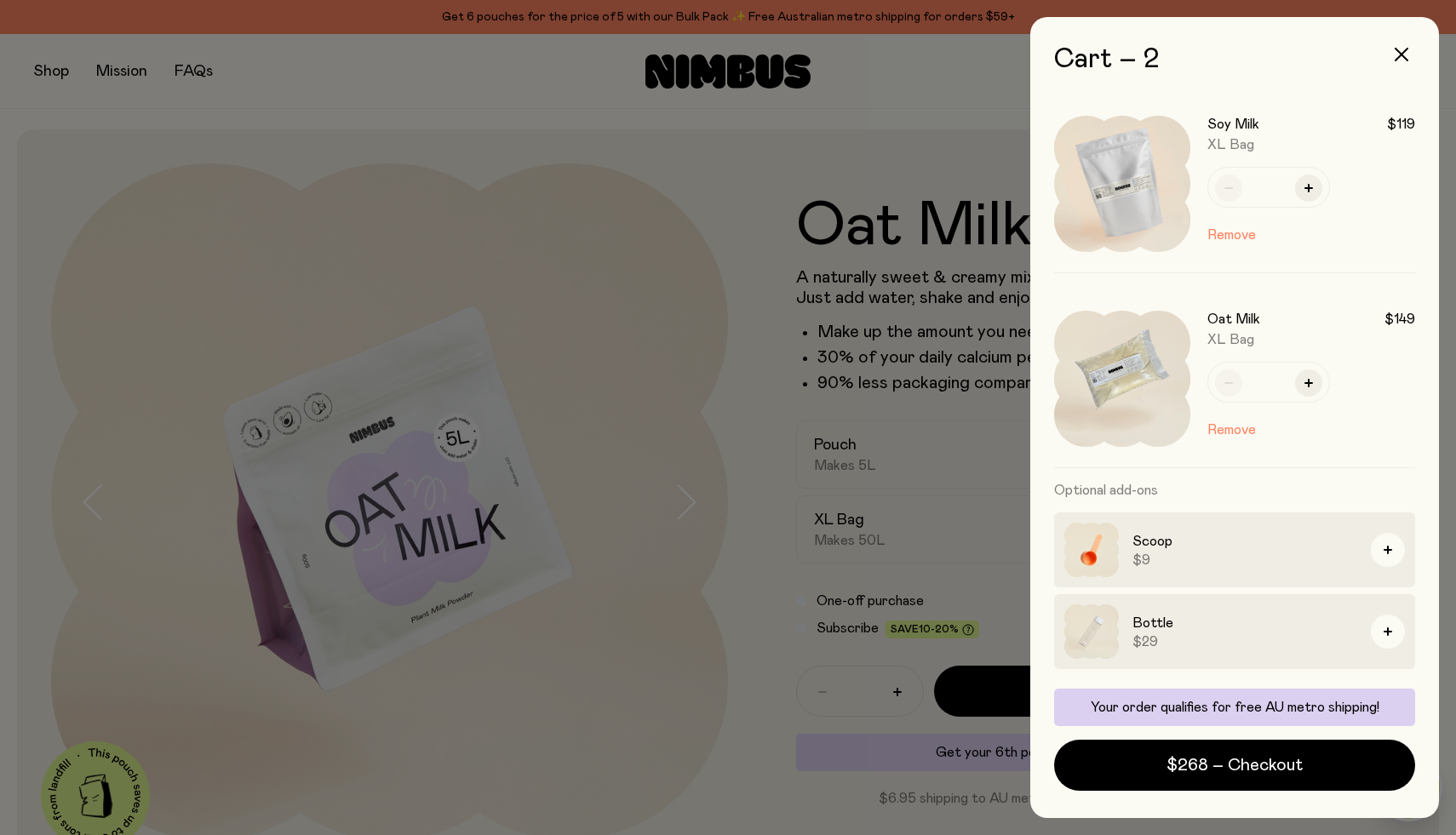
click at [1152, 154] on img at bounding box center [1122, 184] width 136 height 136
click at [1226, 128] on h3 "Soy Milk" at bounding box center [1233, 124] width 52 height 17
click at [1396, 44] on button "button" at bounding box center [1401, 53] width 41 height 41
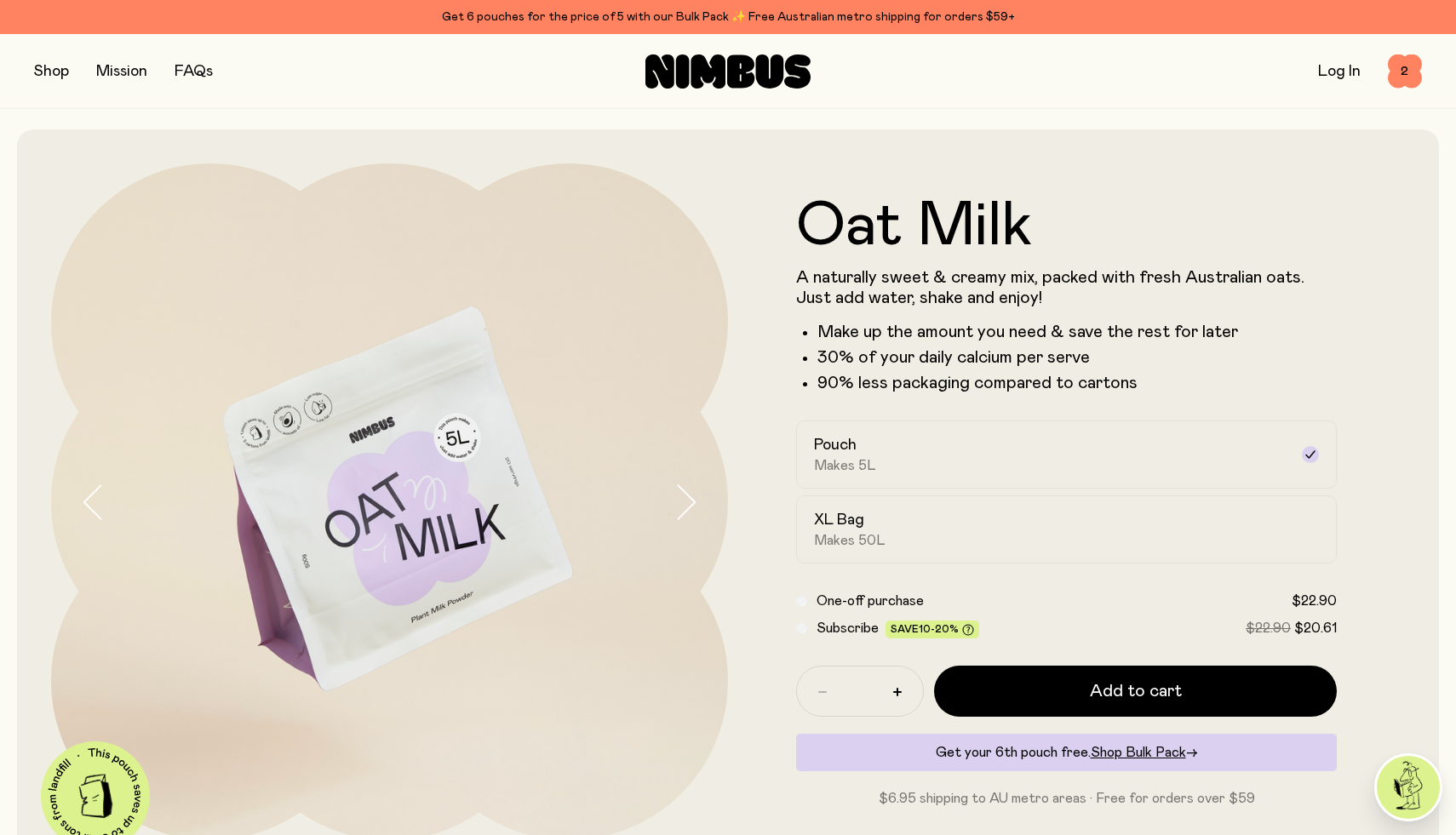
click at [53, 77] on button "button" at bounding box center [51, 72] width 35 height 24
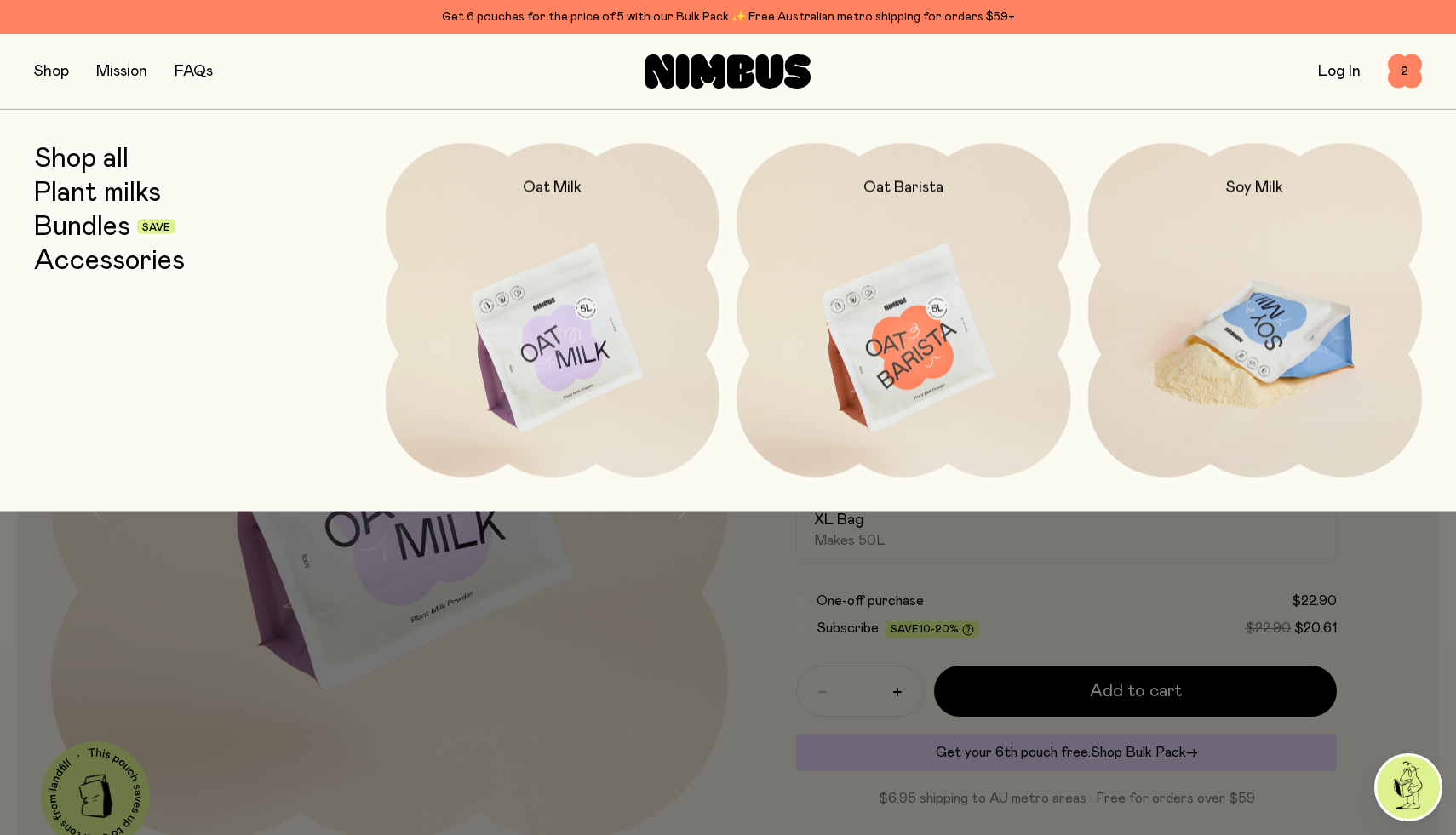
click at [1293, 324] on img at bounding box center [1255, 339] width 335 height 392
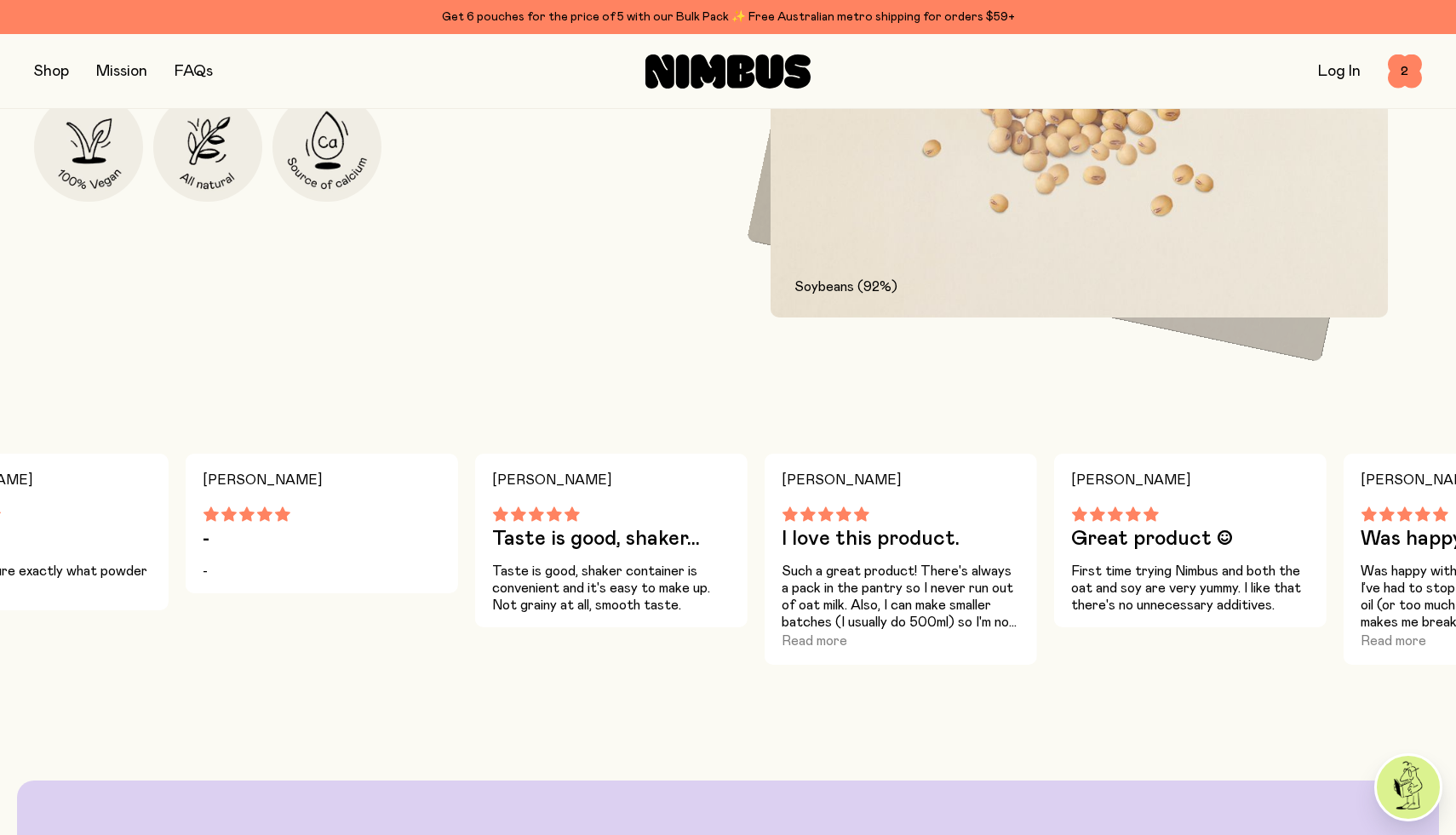
scroll to position [1115, 0]
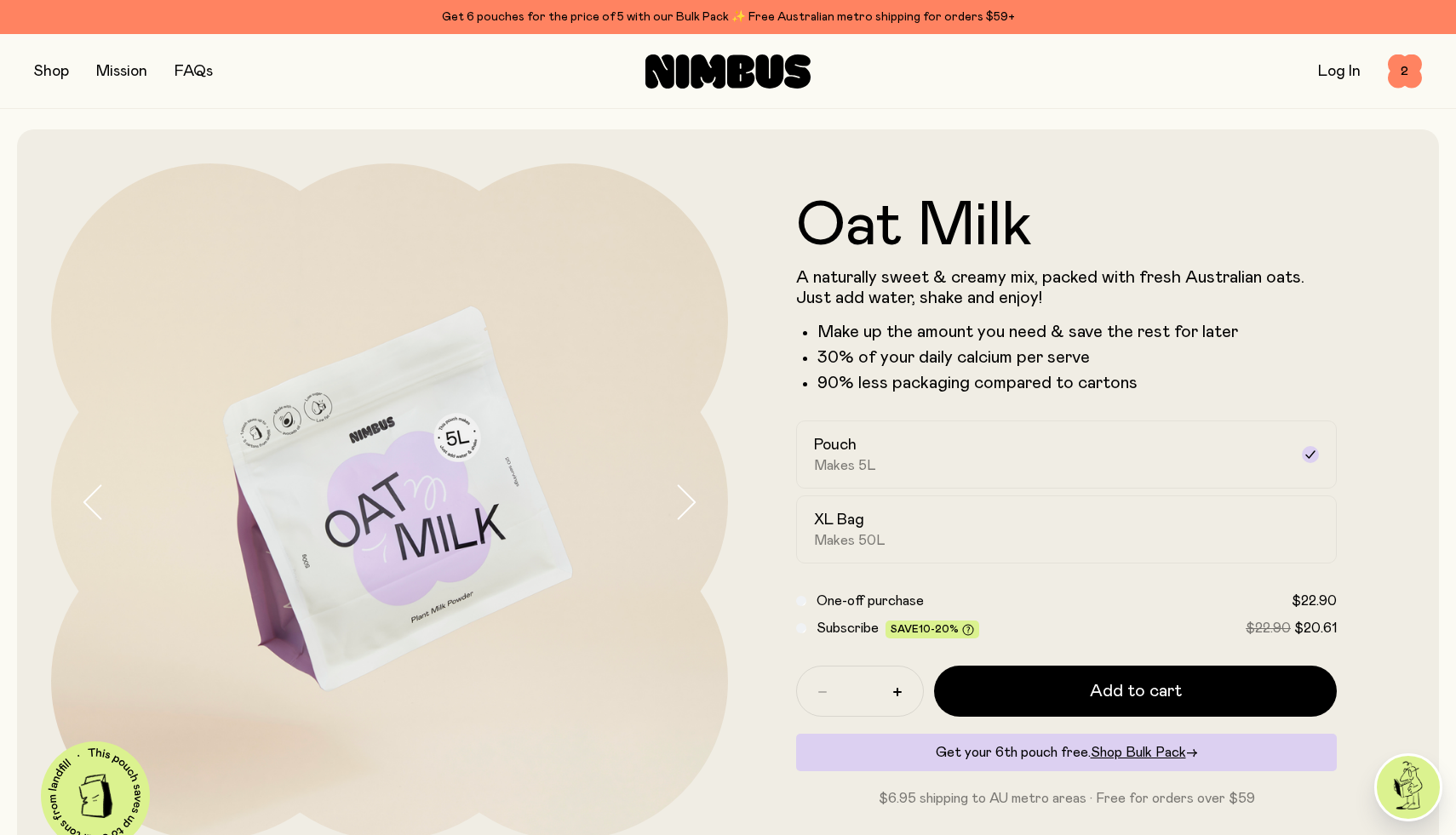
click at [55, 72] on button "button" at bounding box center [51, 72] width 35 height 24
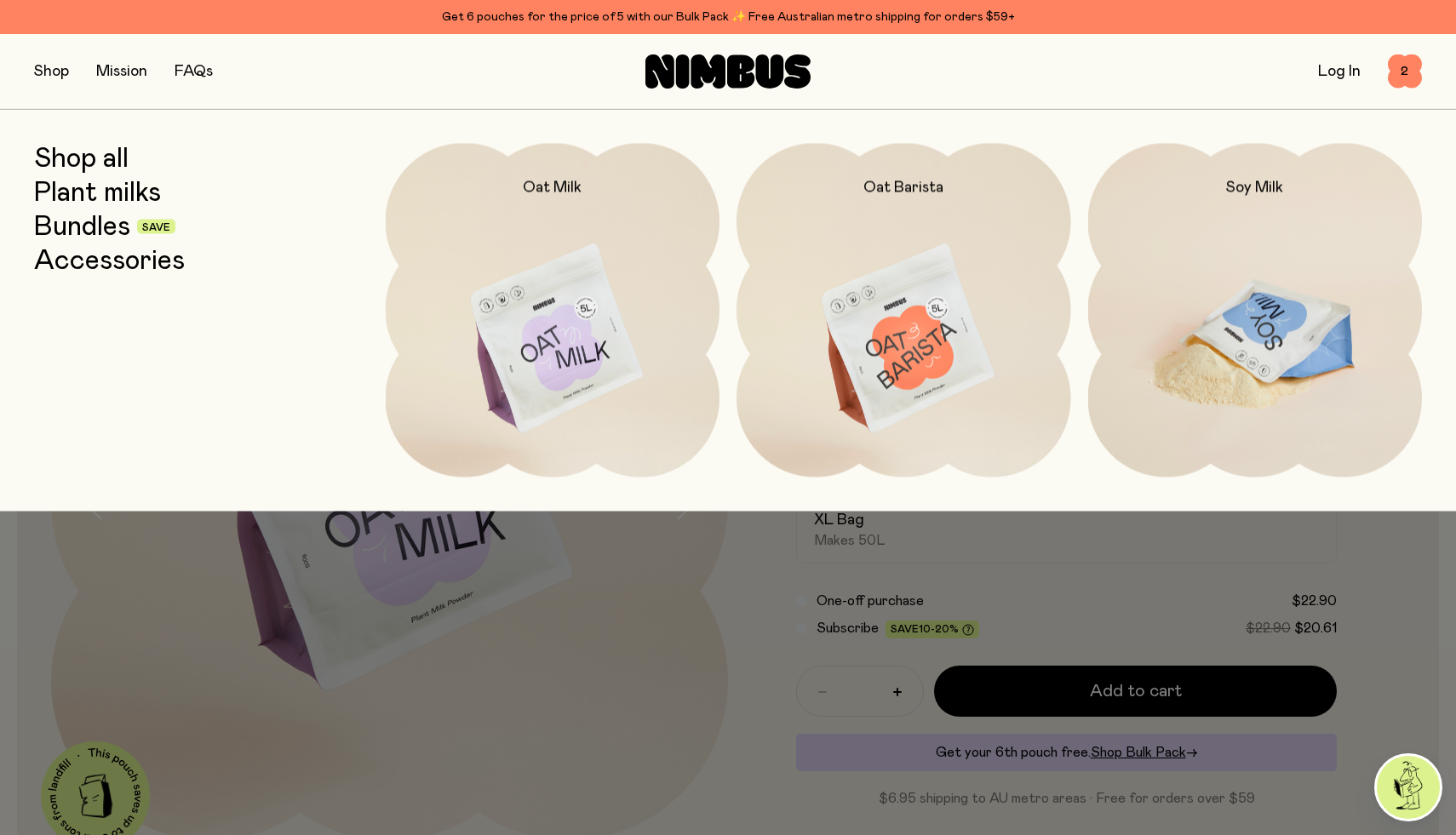
click at [1252, 279] on img at bounding box center [1255, 339] width 335 height 392
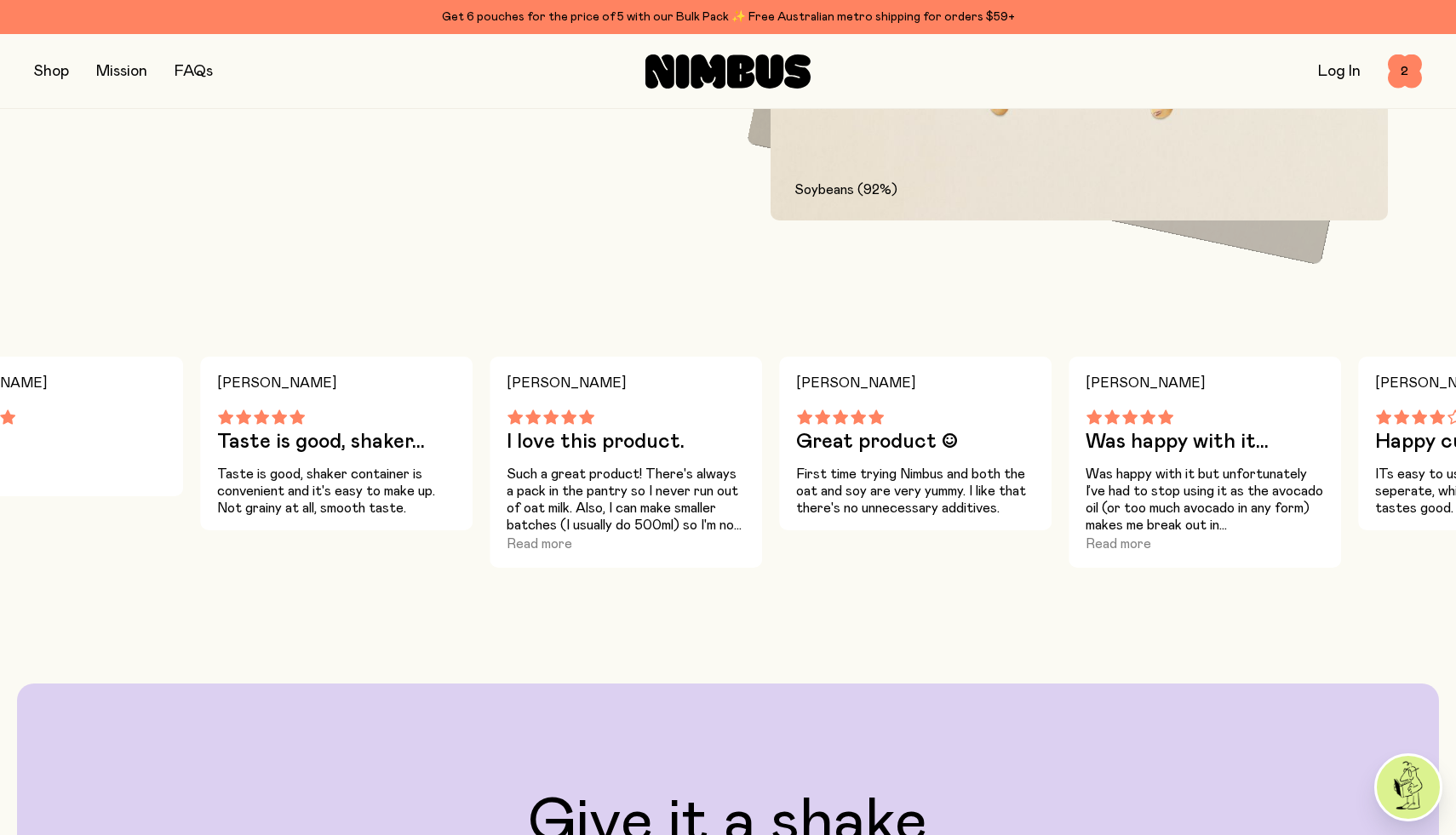
scroll to position [1219, 0]
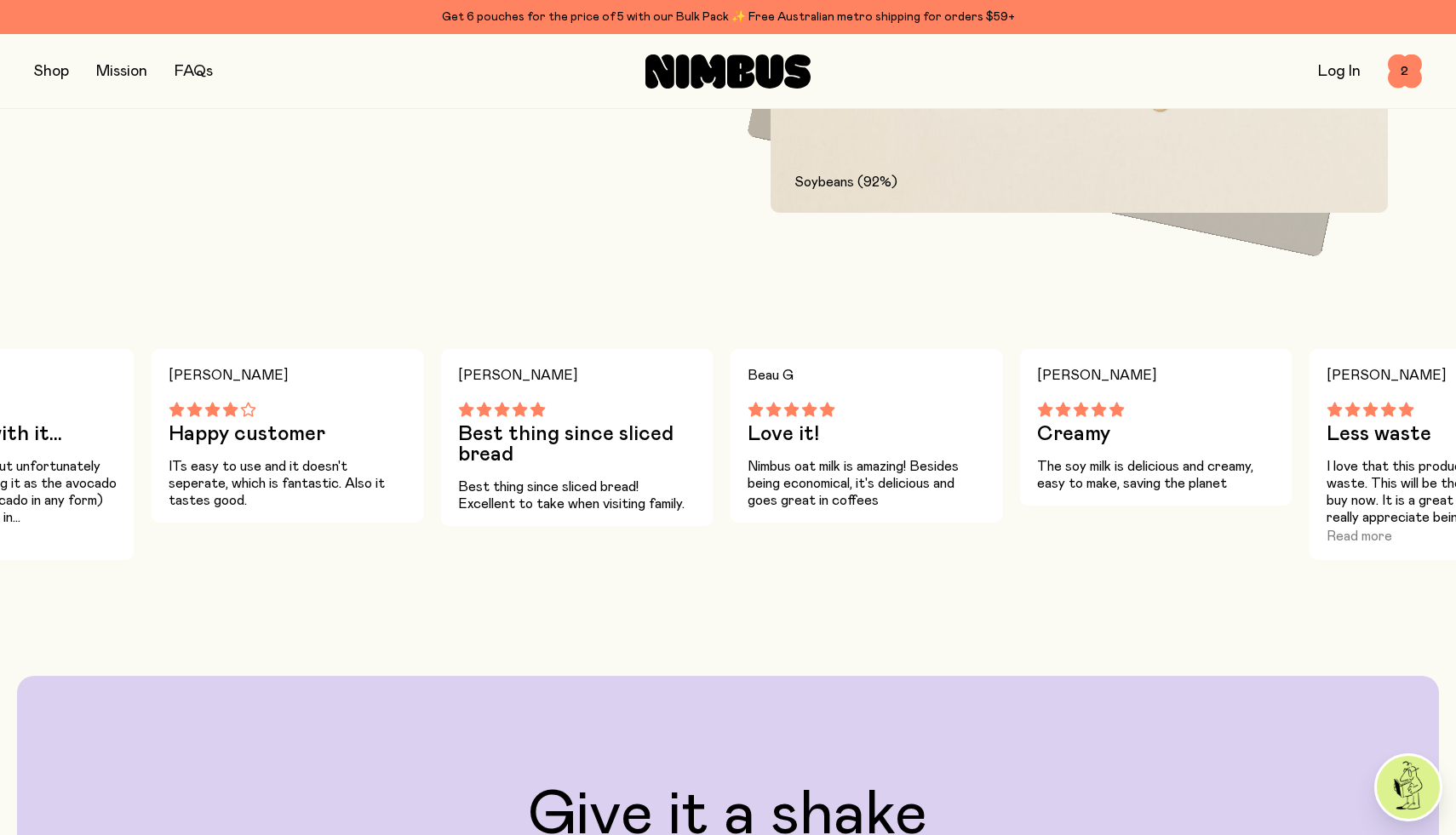
click at [247, 468] on p "ITs easy to use and it doesn't seperate, which is fantastic. Also it tastes goo…" at bounding box center [287, 483] width 238 height 51
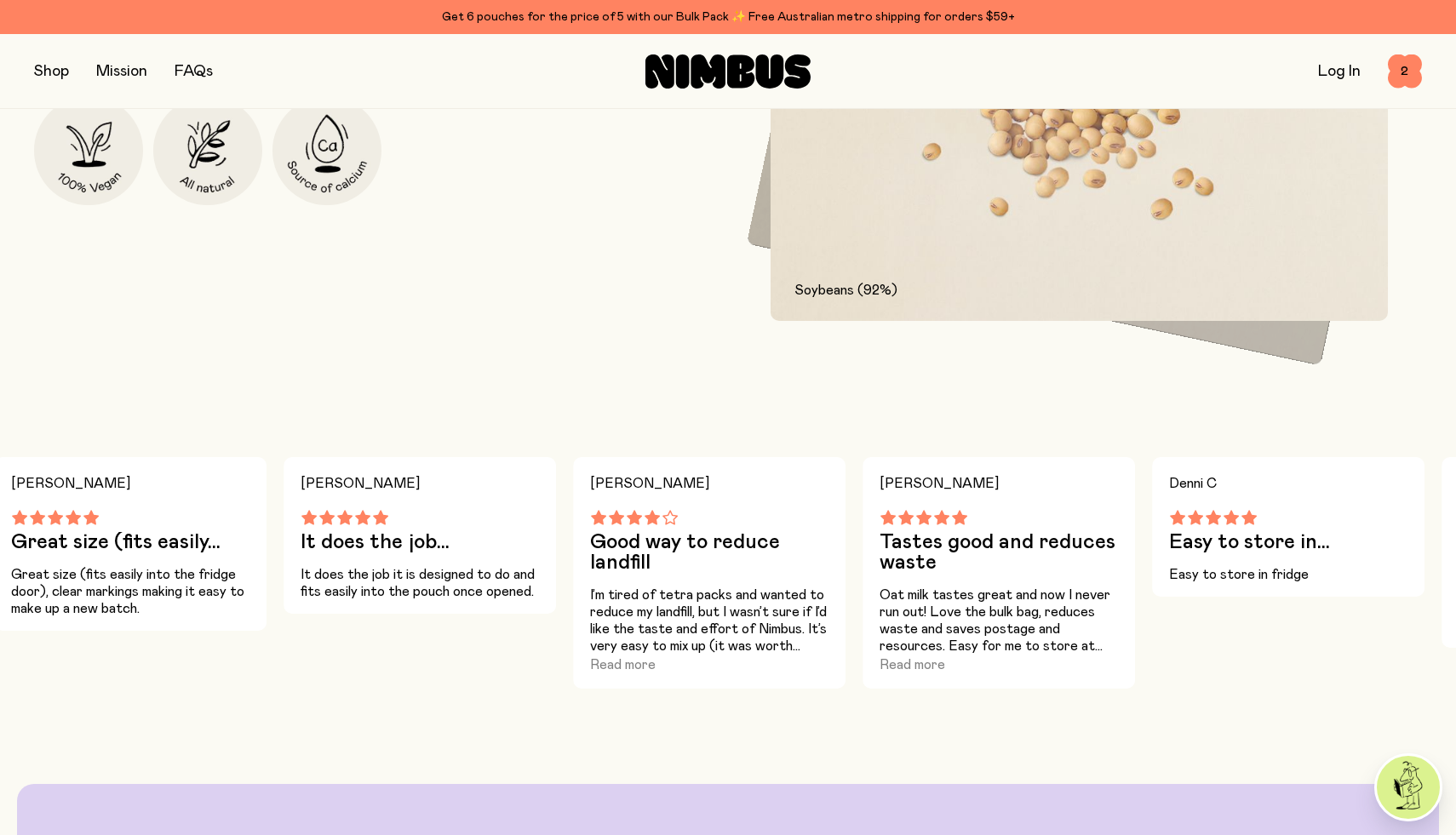
scroll to position [0, 0]
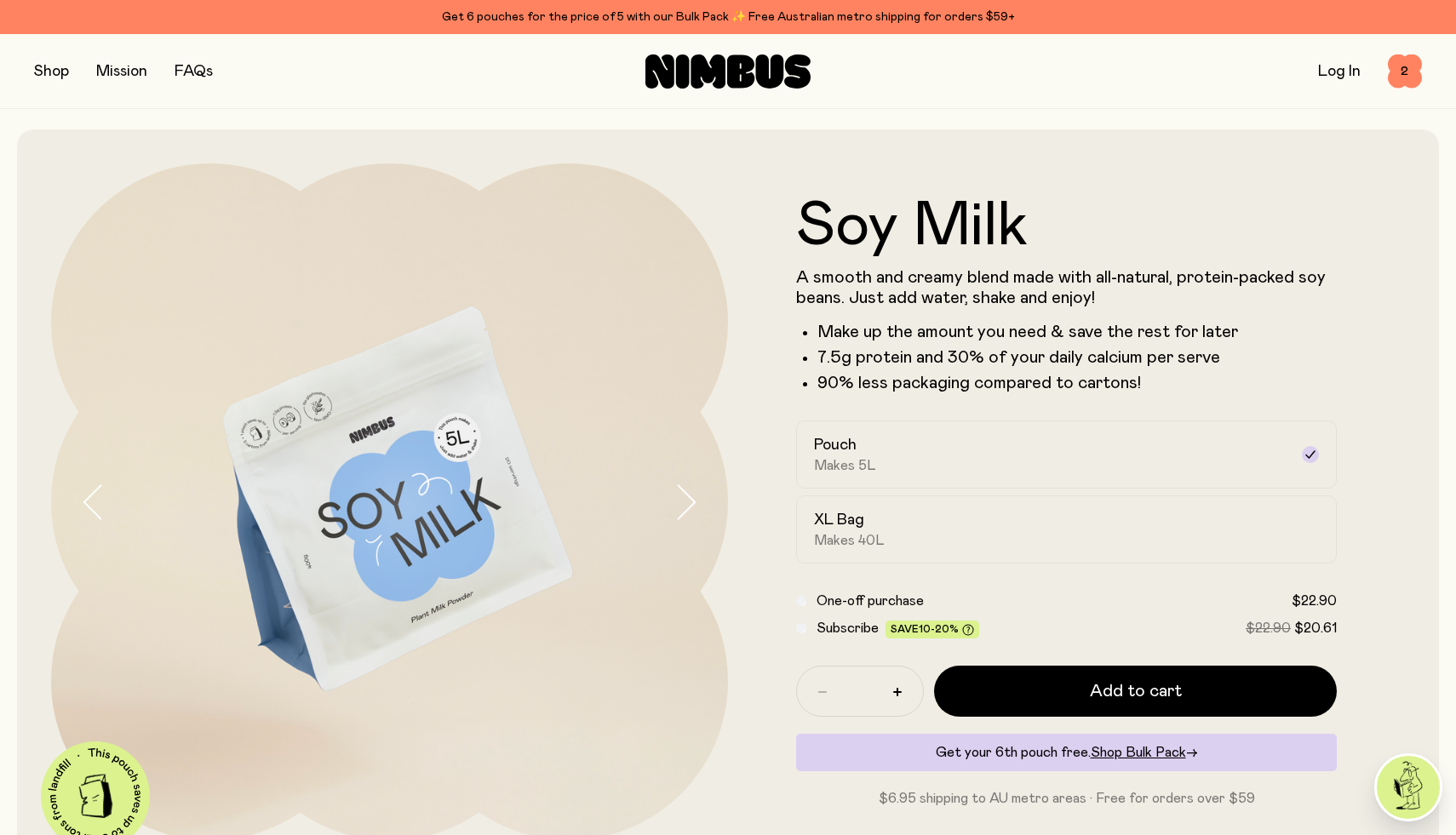
click at [47, 72] on button "button" at bounding box center [51, 72] width 35 height 24
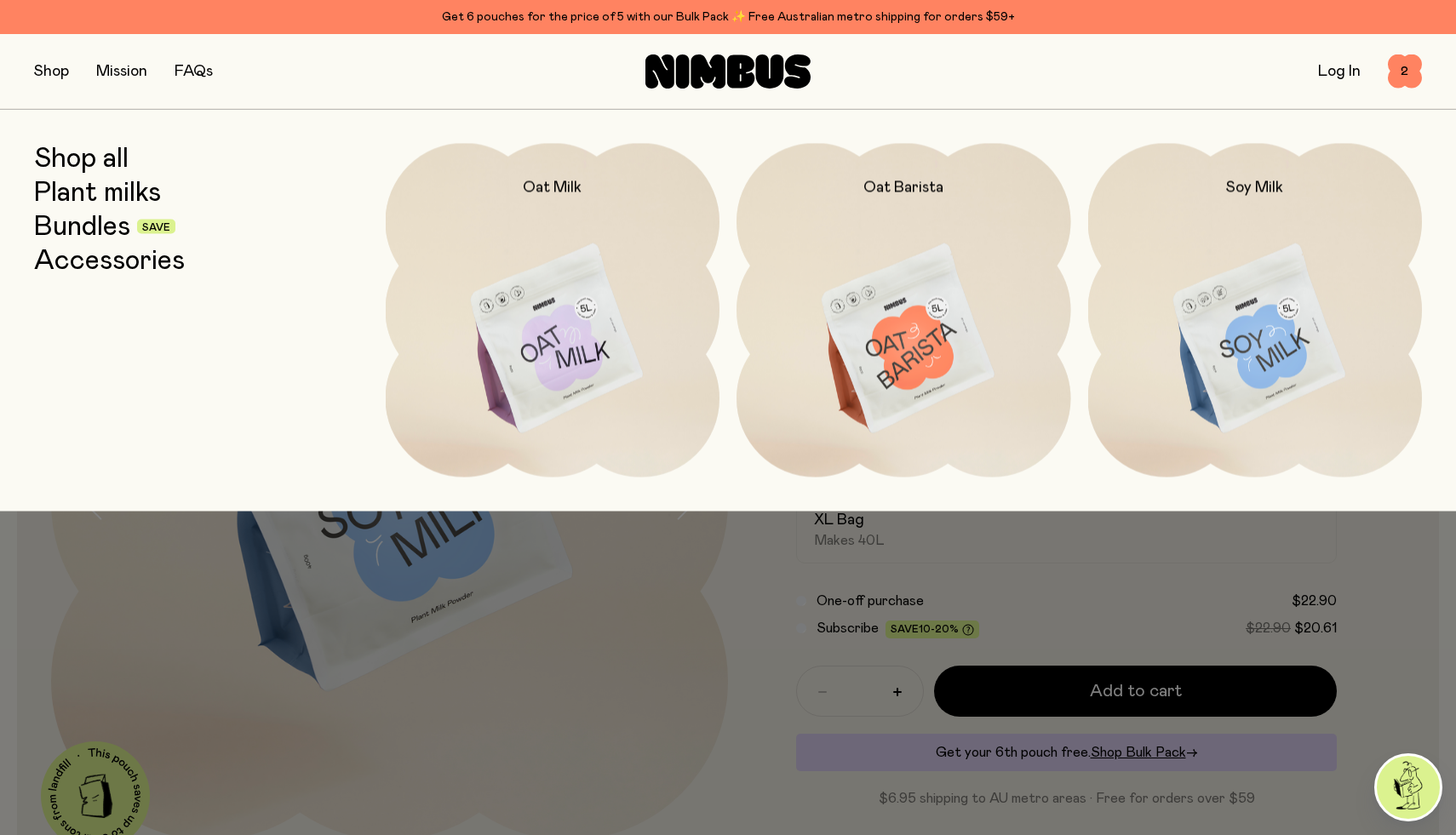
click at [103, 231] on link "Bundles" at bounding box center [81, 227] width 96 height 31
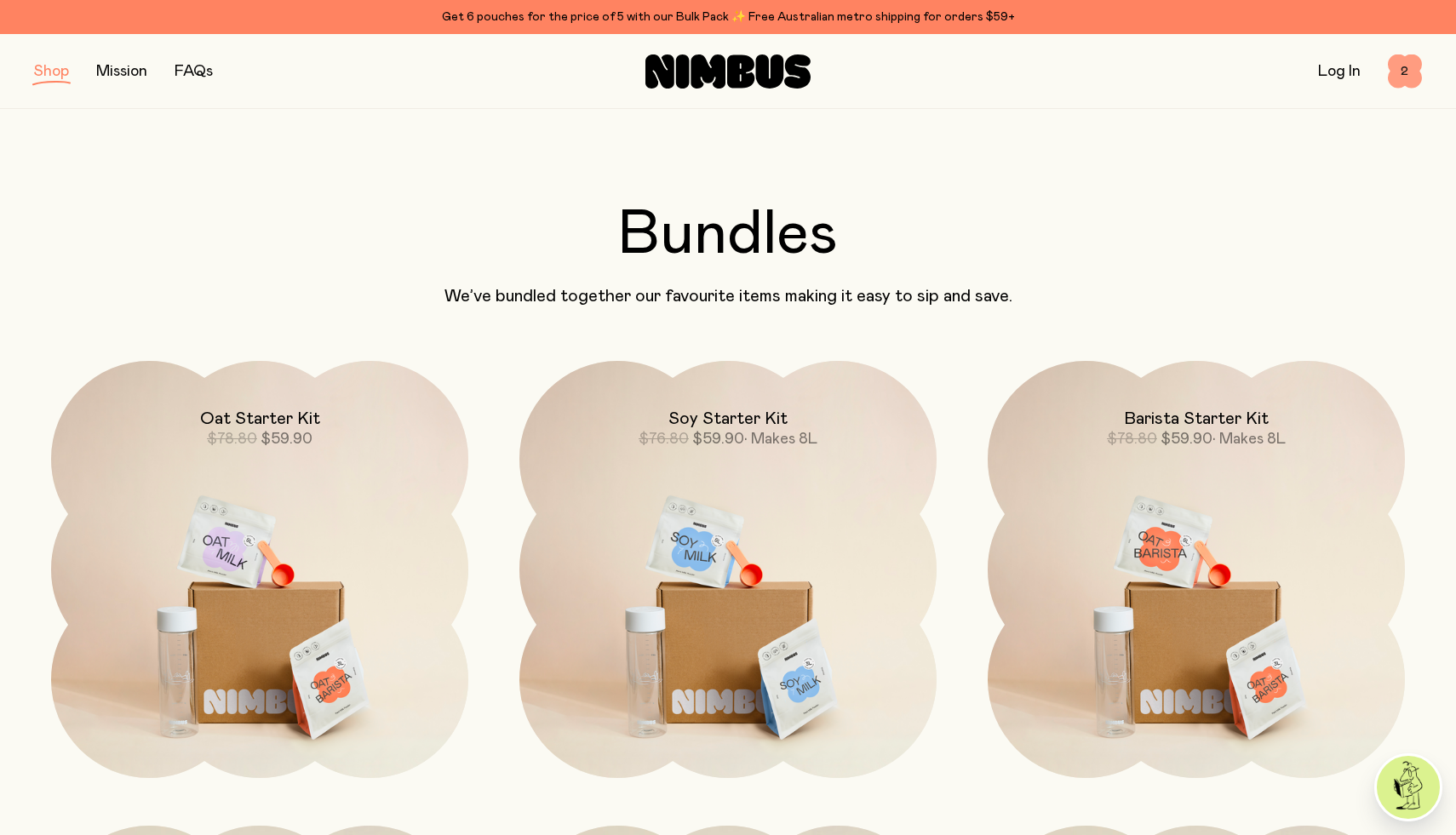
click at [1400, 70] on span "2" at bounding box center [1404, 71] width 34 height 34
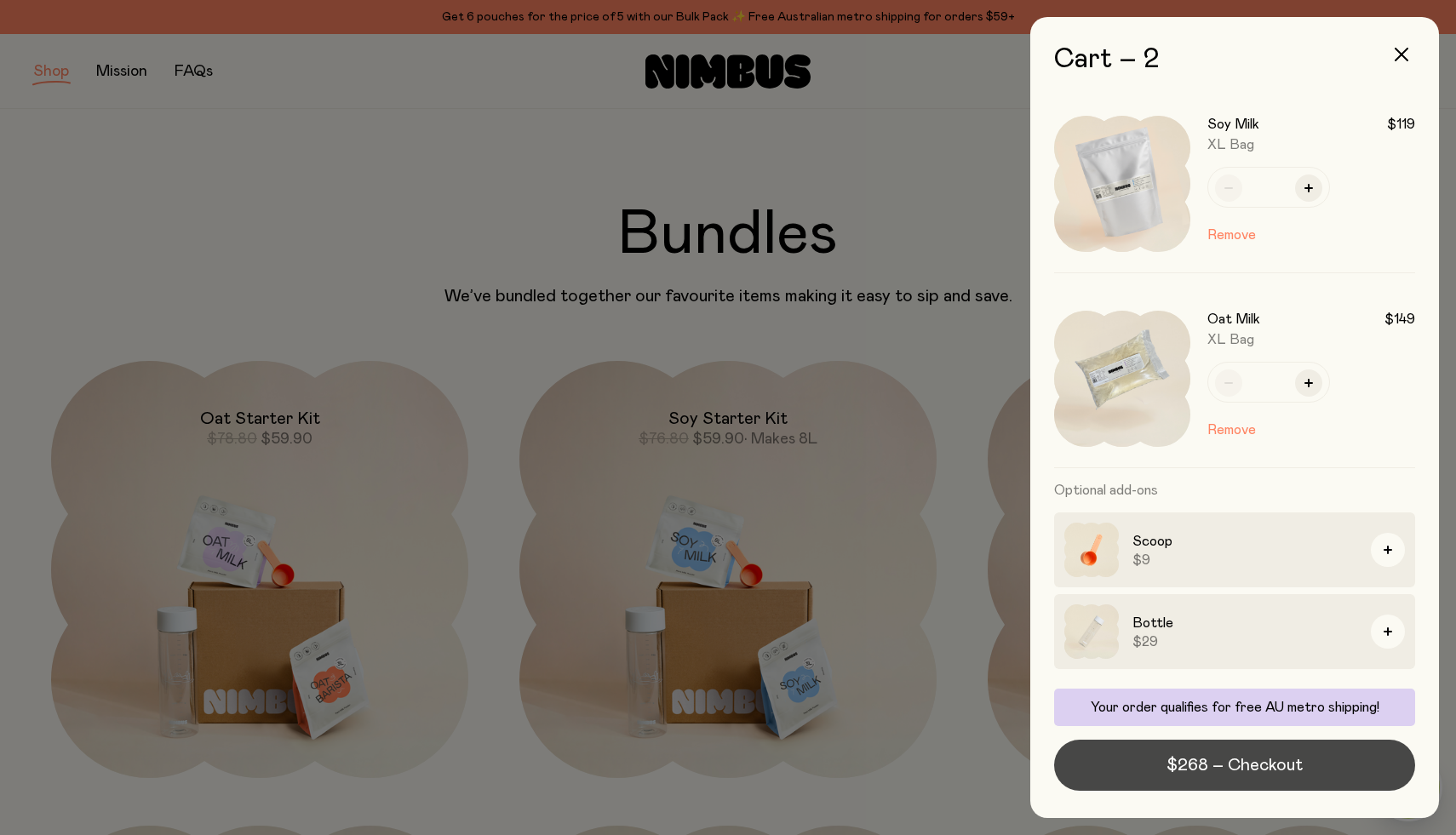
click at [1204, 774] on span "$268 – Checkout" at bounding box center [1234, 765] width 136 height 24
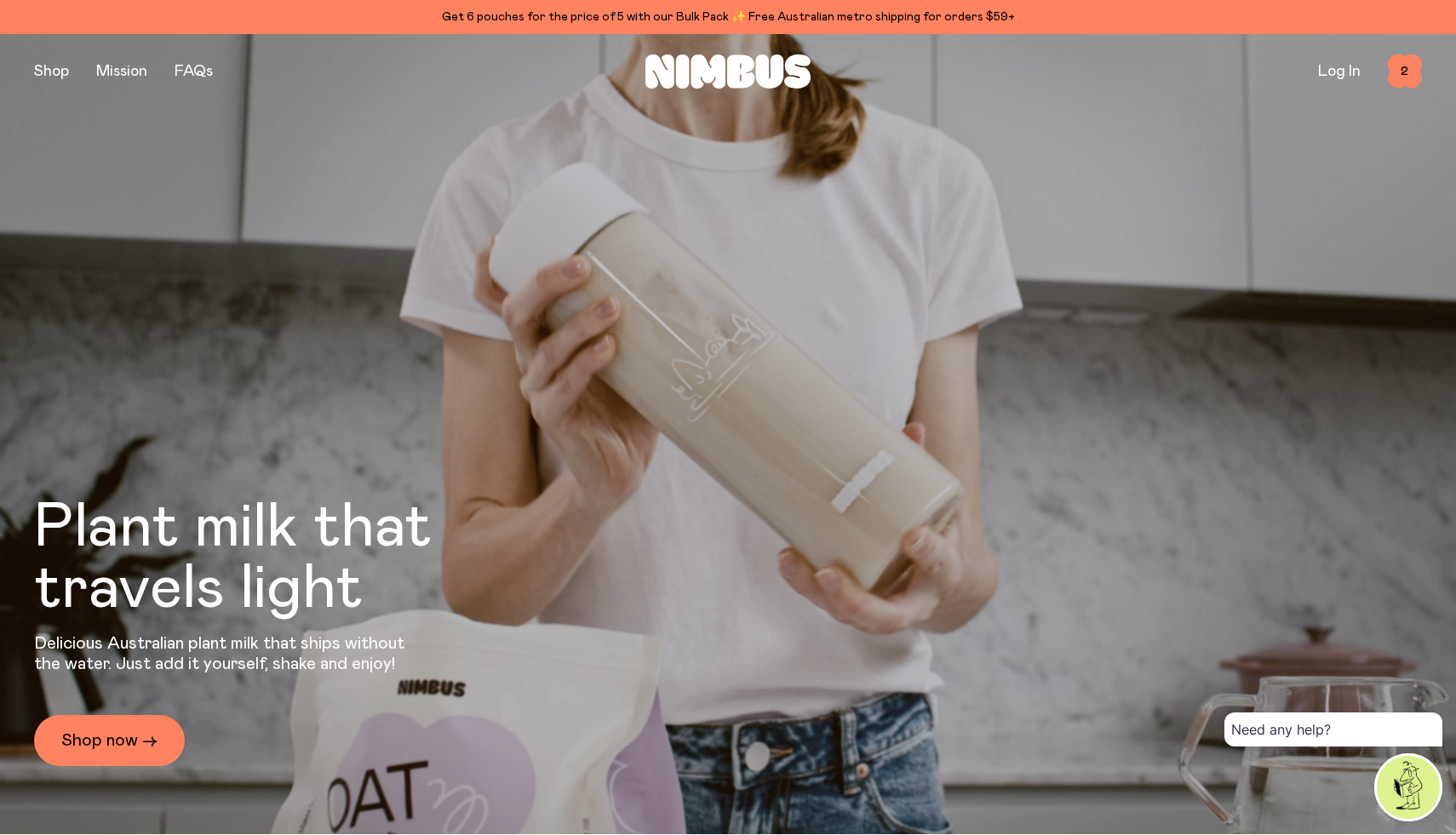
click at [57, 72] on button "button" at bounding box center [51, 72] width 35 height 24
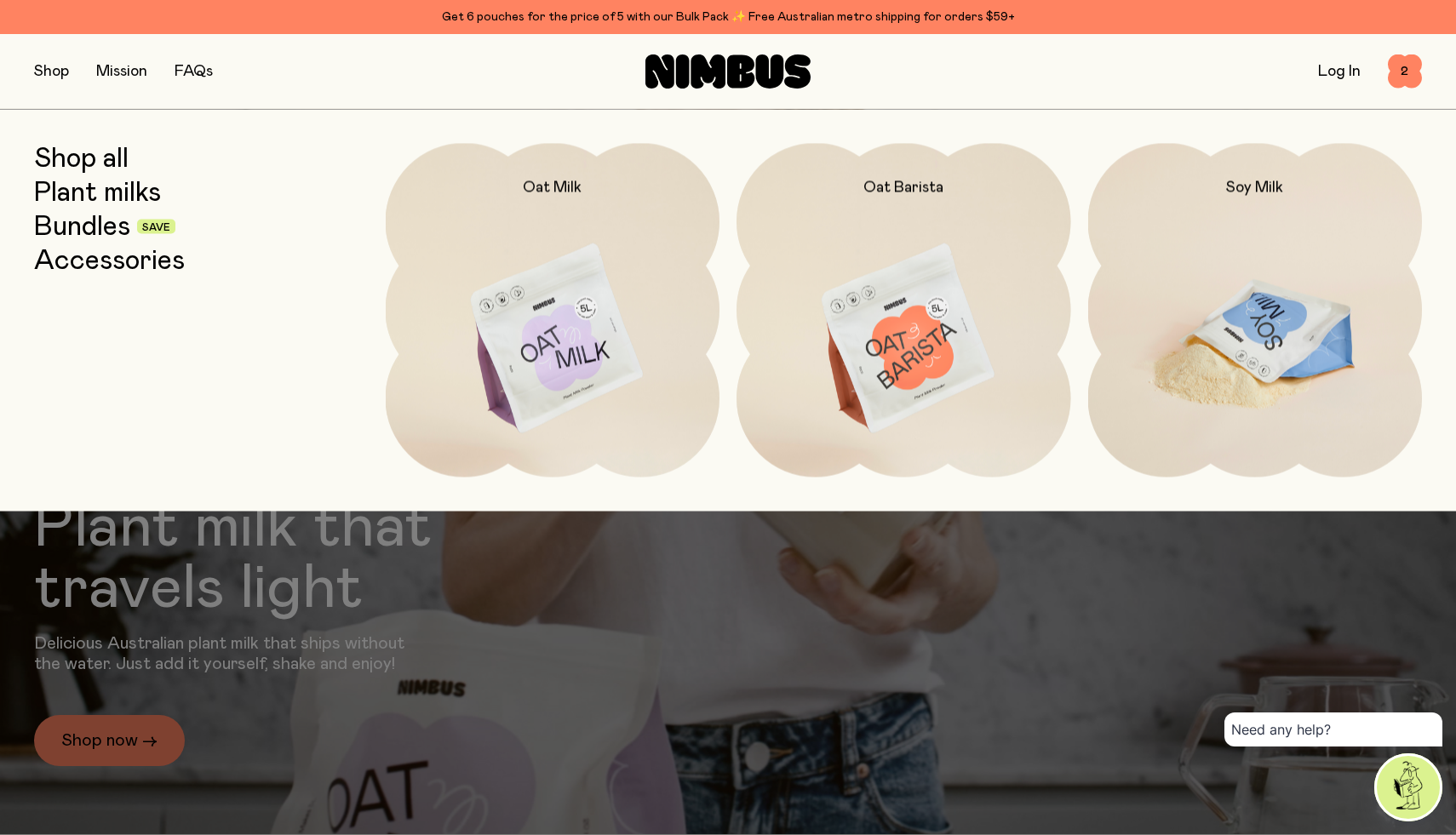
click at [1183, 322] on img at bounding box center [1255, 339] width 335 height 392
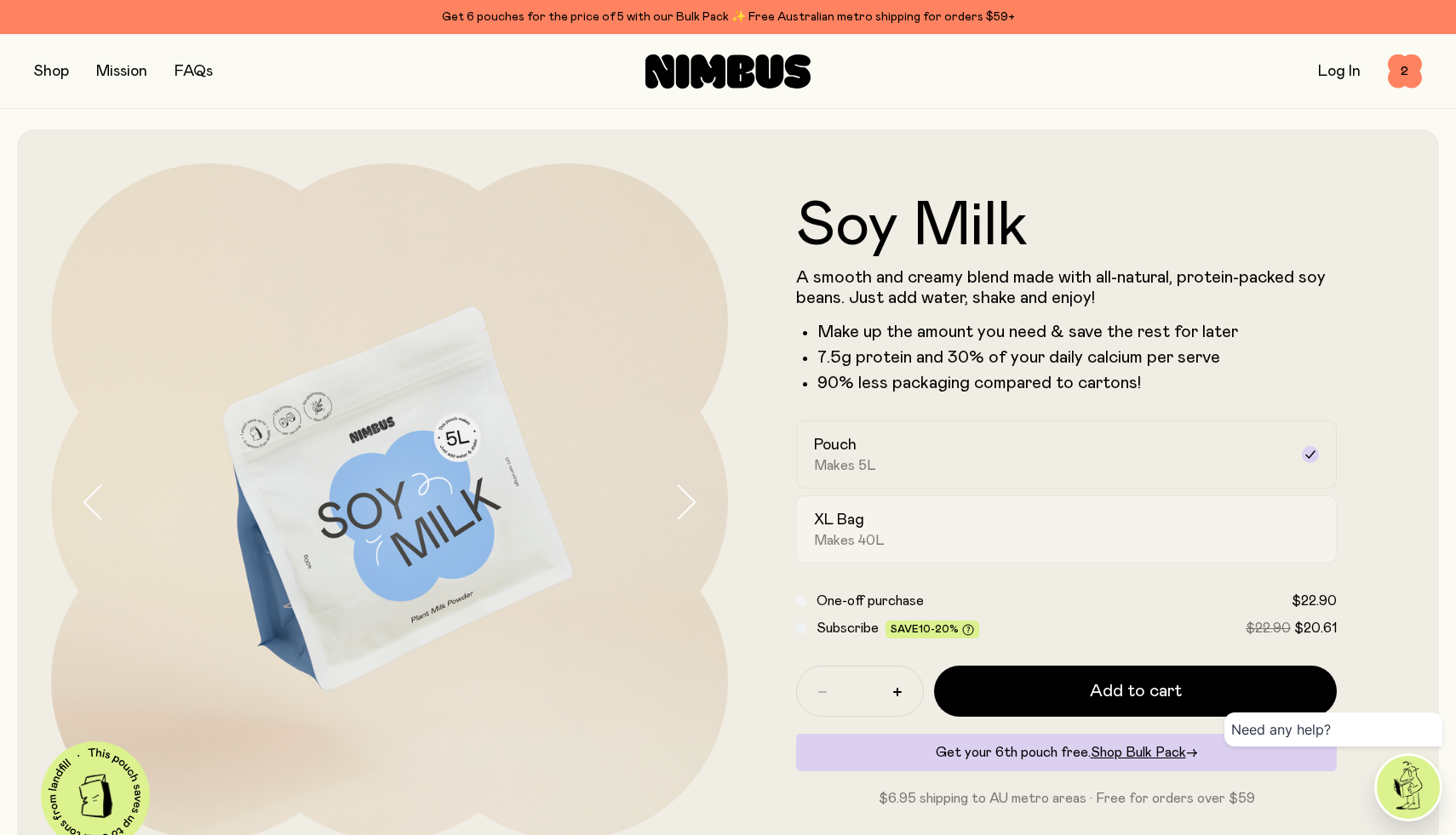
click at [920, 537] on div "XL Bag Makes 40L" at bounding box center [1050, 529] width 474 height 39
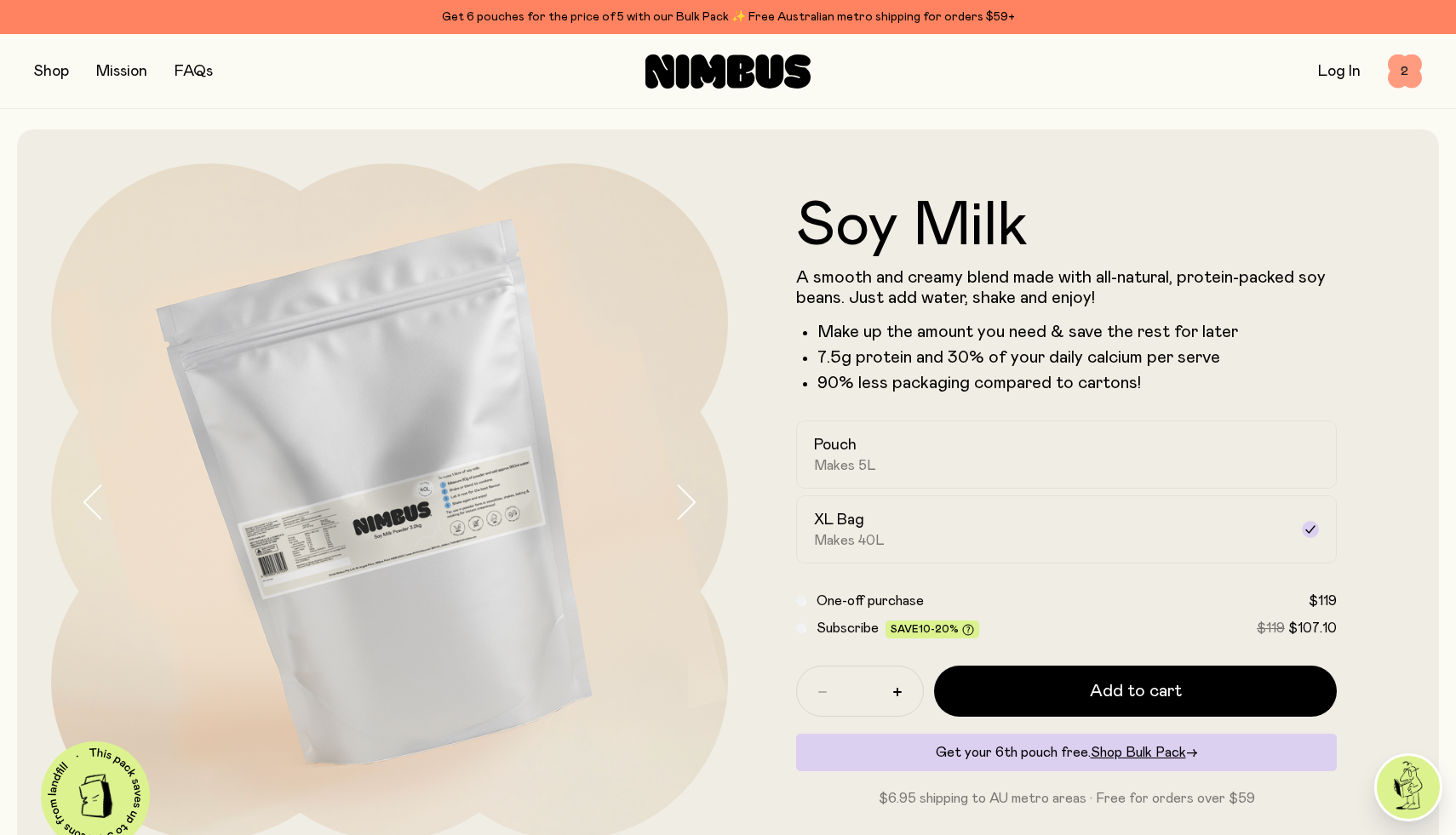
click at [1415, 60] on span "2" at bounding box center [1404, 71] width 34 height 34
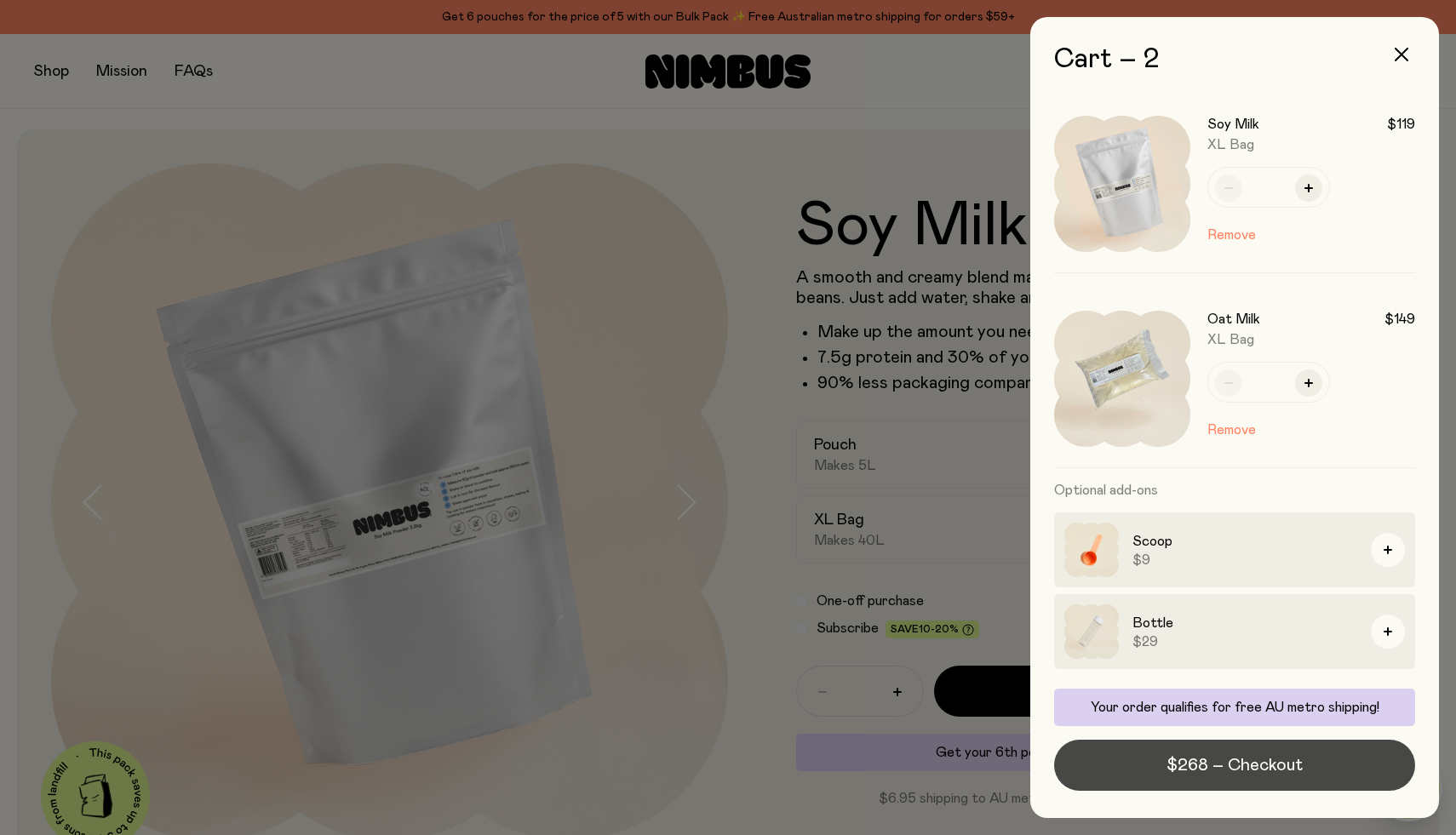
click at [1183, 776] on button "$268 – Checkout" at bounding box center [1234, 764] width 361 height 51
